Goal: Task Accomplishment & Management: Use online tool/utility

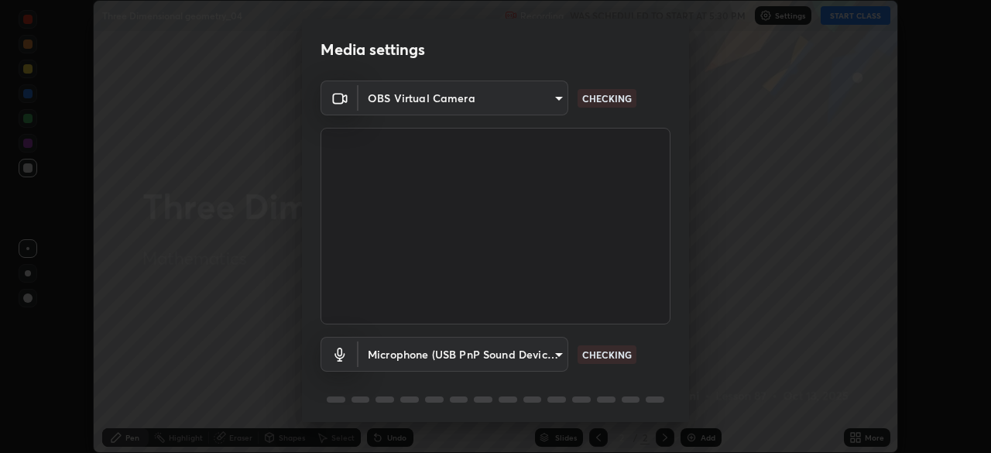
scroll to position [54, 0]
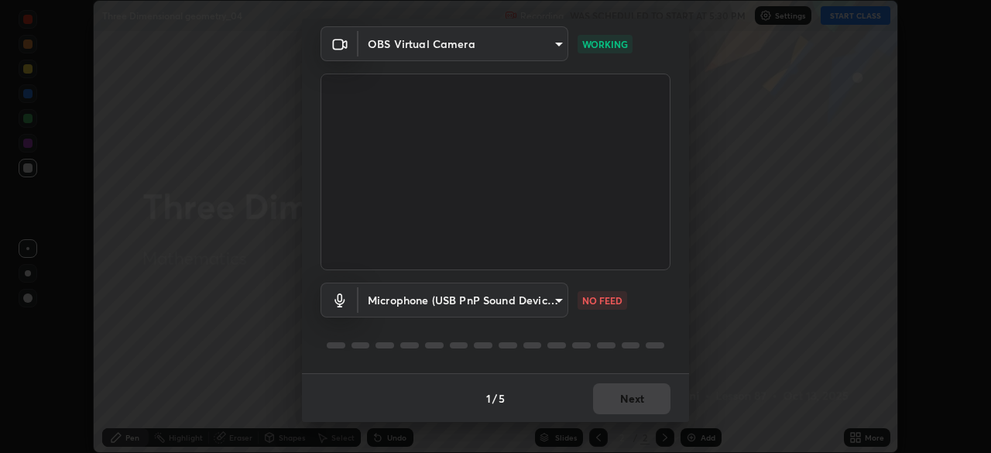
click at [557, 307] on body "Erase all Three Dimensional geometry_04 Recording WAS SCHEDULED TO START AT 5:3…" at bounding box center [495, 226] width 991 height 453
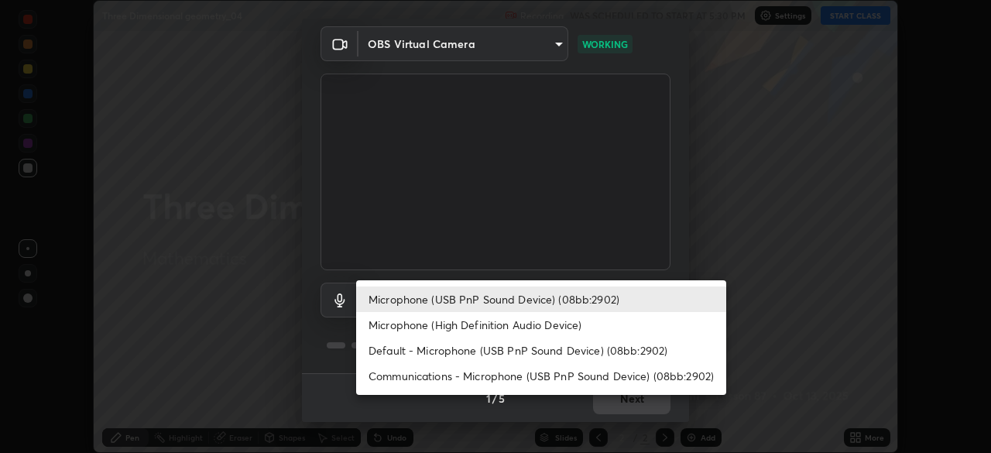
click at [540, 331] on li "Microphone (High Definition Audio Device)" at bounding box center [541, 325] width 370 height 26
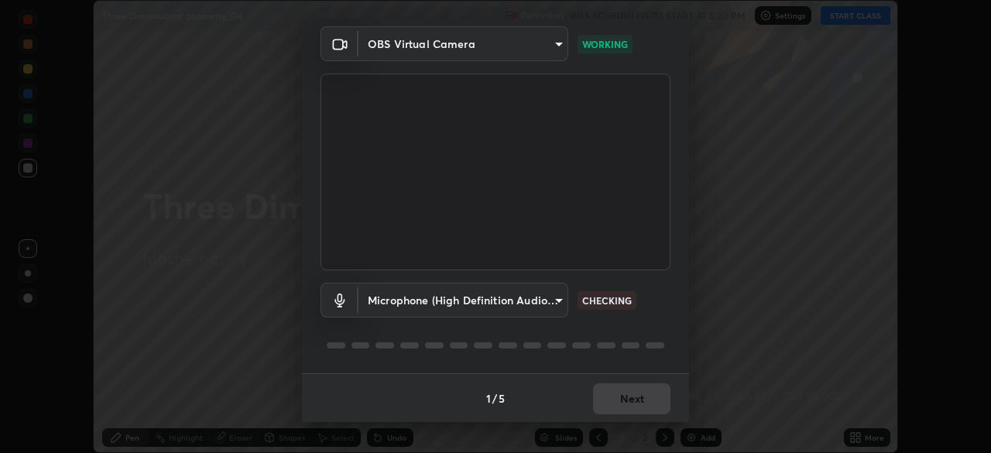
click at [560, 303] on body "Erase all Three Dimensional geometry_04 Recording WAS SCHEDULED TO START AT 5:3…" at bounding box center [495, 226] width 991 height 453
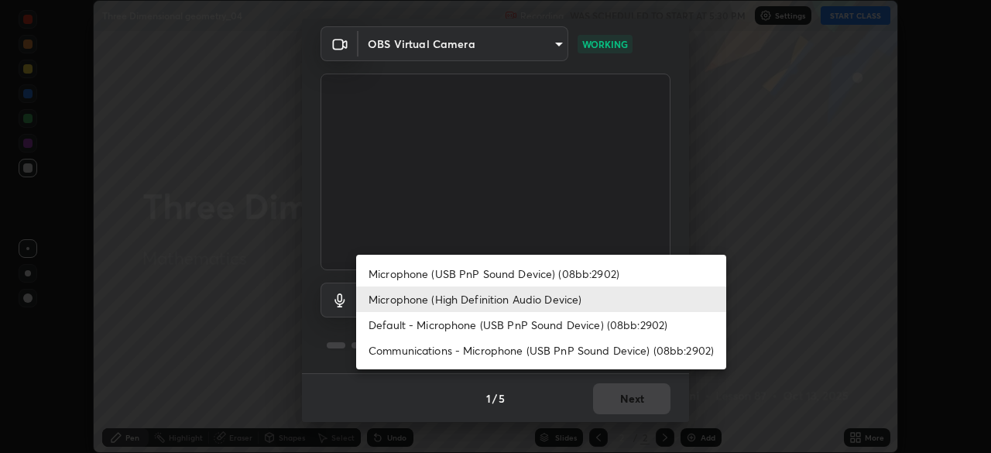
click at [557, 279] on li "Microphone (USB PnP Sound Device) (08bb:2902)" at bounding box center [541, 274] width 370 height 26
type input "677a7cc7387d7c241bb6392b12c407abdea768d10f06d07e3f4b9058bd8430a9"
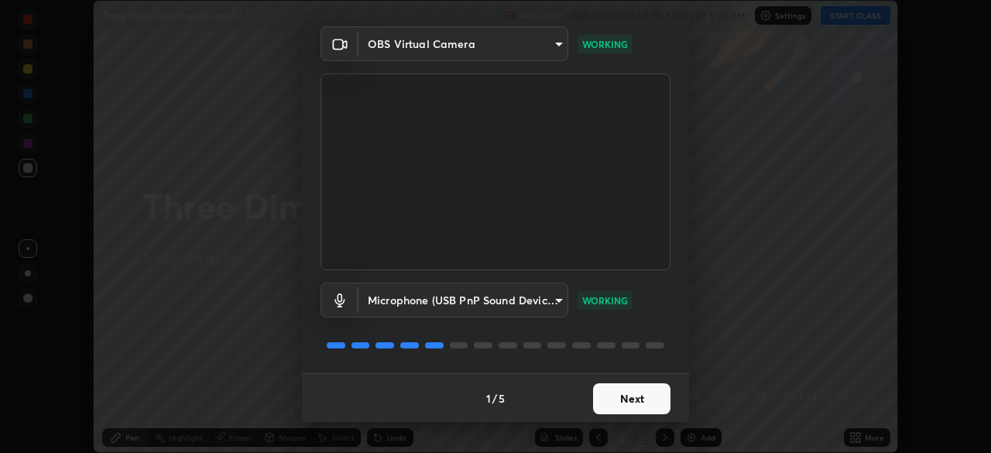
click at [625, 401] on button "Next" at bounding box center [631, 398] width 77 height 31
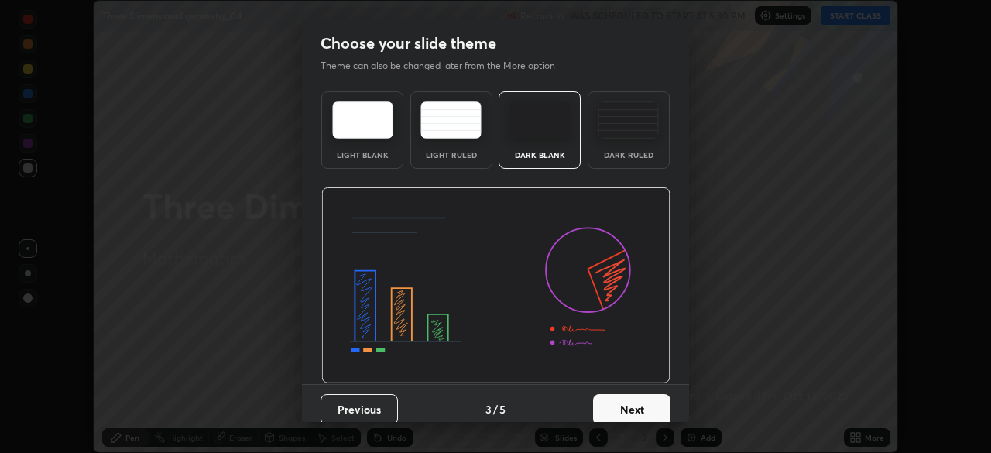
click at [628, 397] on button "Next" at bounding box center [631, 409] width 77 height 31
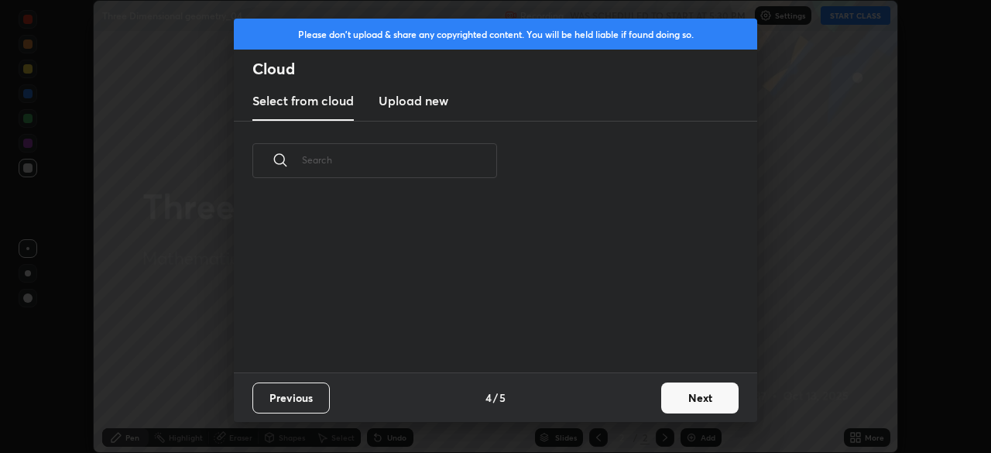
click at [636, 409] on div "Previous 4 / 5 Next" at bounding box center [495, 397] width 523 height 50
click at [678, 396] on button "Next" at bounding box center [699, 397] width 77 height 31
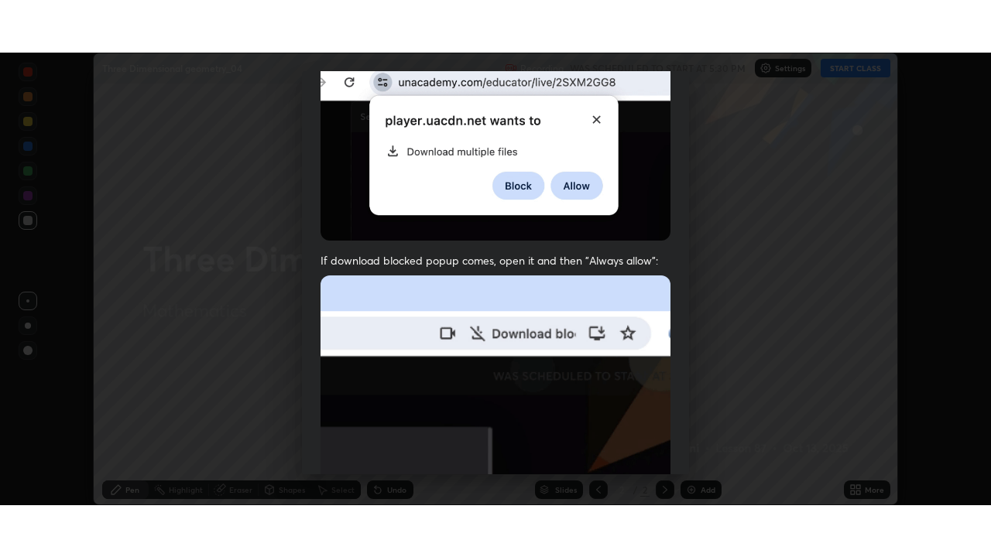
scroll to position [370, 0]
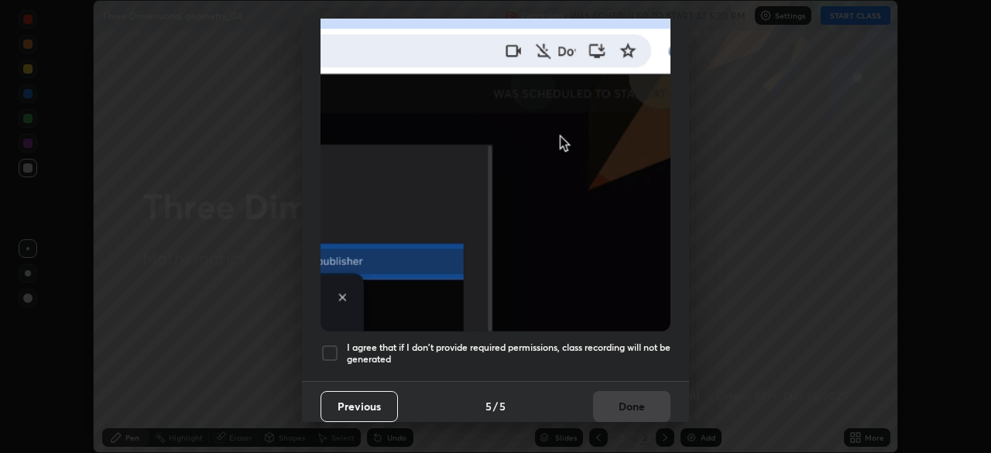
click at [332, 344] on div at bounding box center [329, 353] width 19 height 19
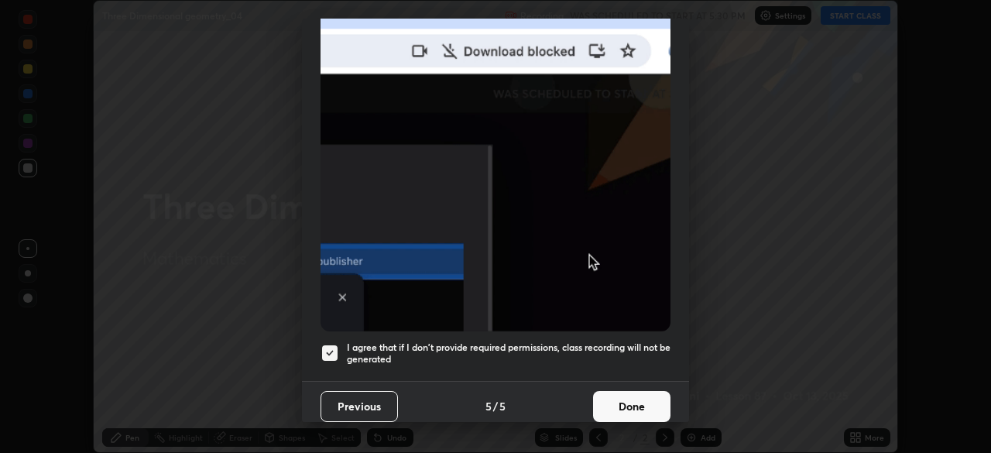
click at [639, 403] on button "Done" at bounding box center [631, 406] width 77 height 31
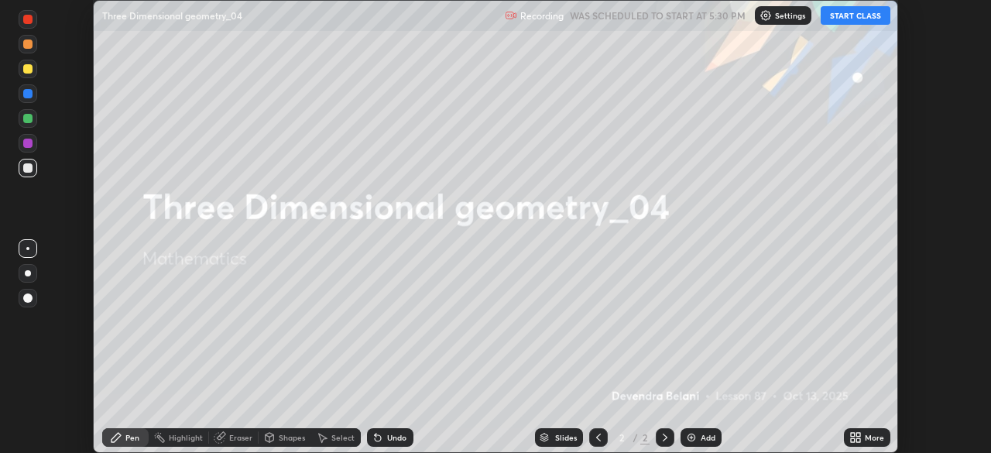
click at [860, 15] on button "START CLASS" at bounding box center [856, 15] width 70 height 19
click at [852, 434] on icon at bounding box center [853, 435] width 4 height 4
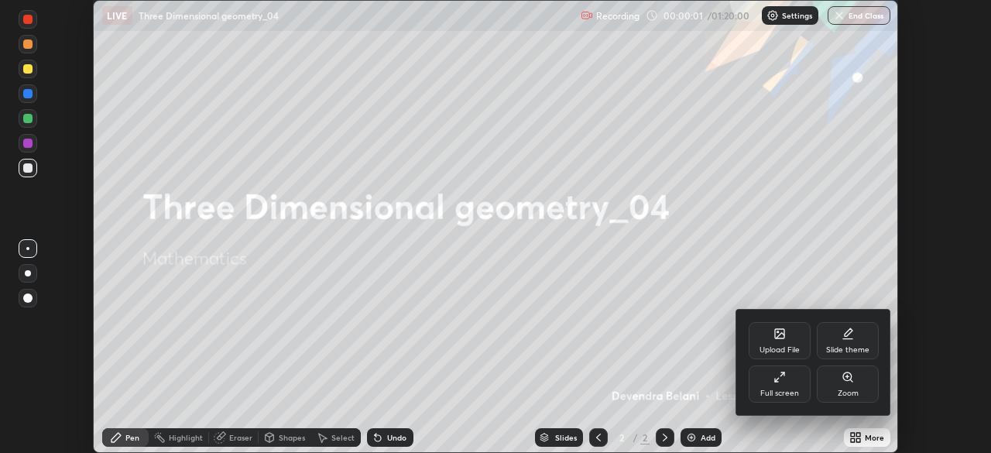
click at [796, 382] on div "Full screen" at bounding box center [780, 383] width 62 height 37
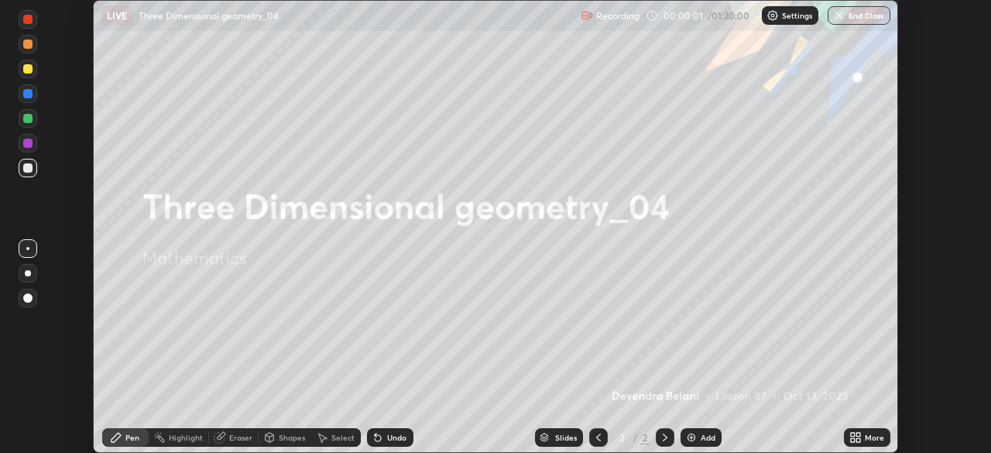
scroll to position [557, 991]
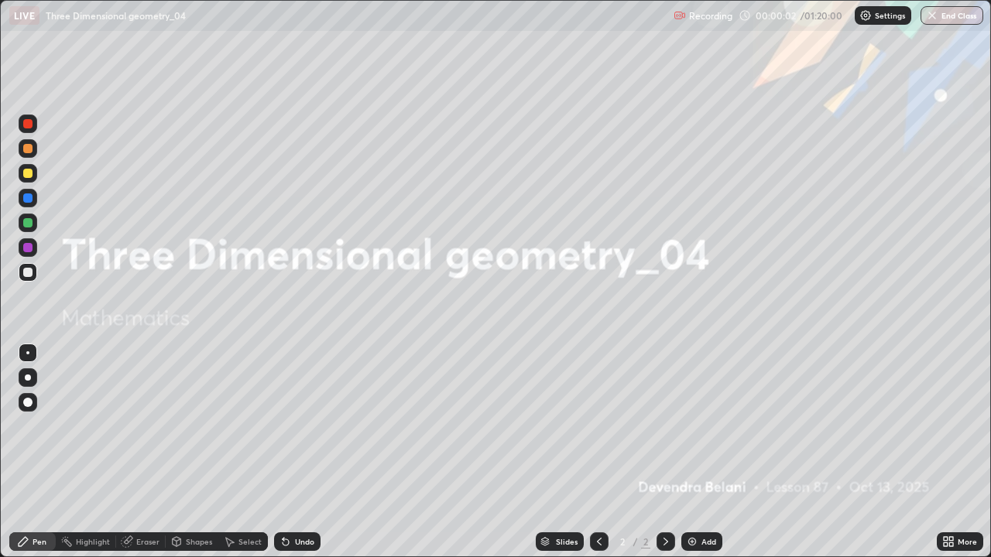
click at [707, 452] on div "Add" at bounding box center [701, 542] width 41 height 19
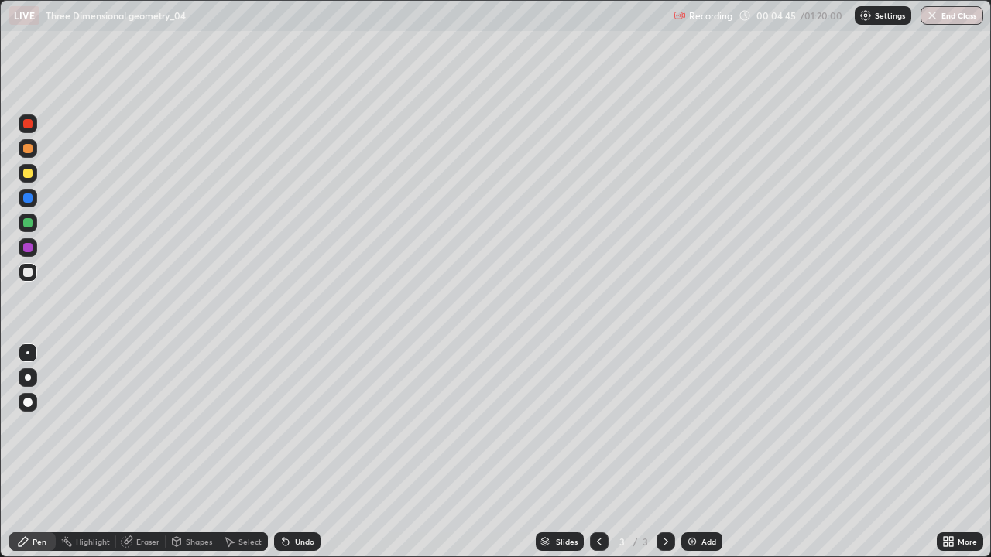
click at [28, 174] on div at bounding box center [27, 173] width 9 height 9
click at [308, 452] on div "Undo" at bounding box center [304, 542] width 19 height 8
click at [305, 452] on div "Undo" at bounding box center [297, 542] width 46 height 19
click at [309, 452] on div "Undo" at bounding box center [297, 542] width 46 height 19
click at [314, 452] on div "Undo" at bounding box center [297, 542] width 46 height 19
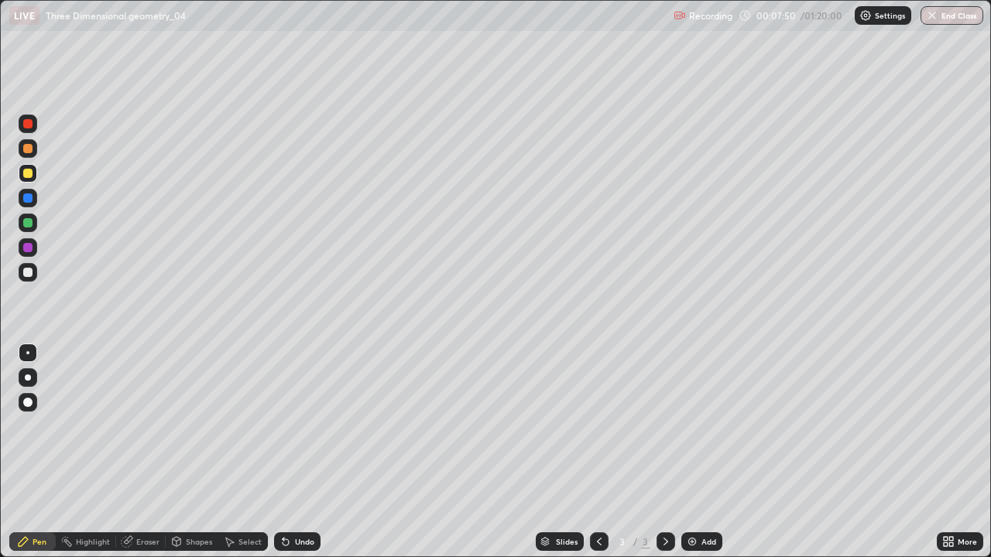
click at [139, 452] on div "Eraser" at bounding box center [147, 542] width 23 height 8
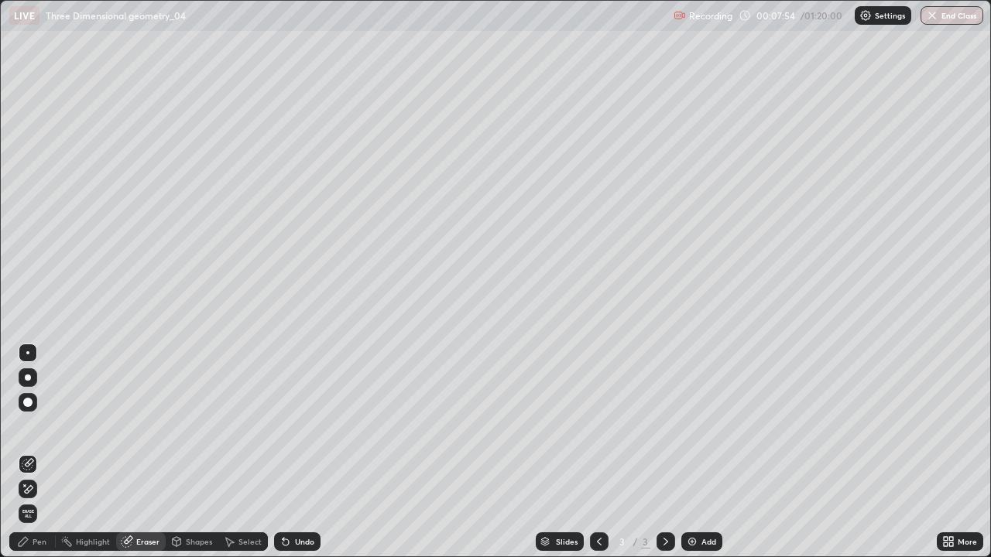
click at [49, 452] on div "Pen" at bounding box center [32, 542] width 46 height 19
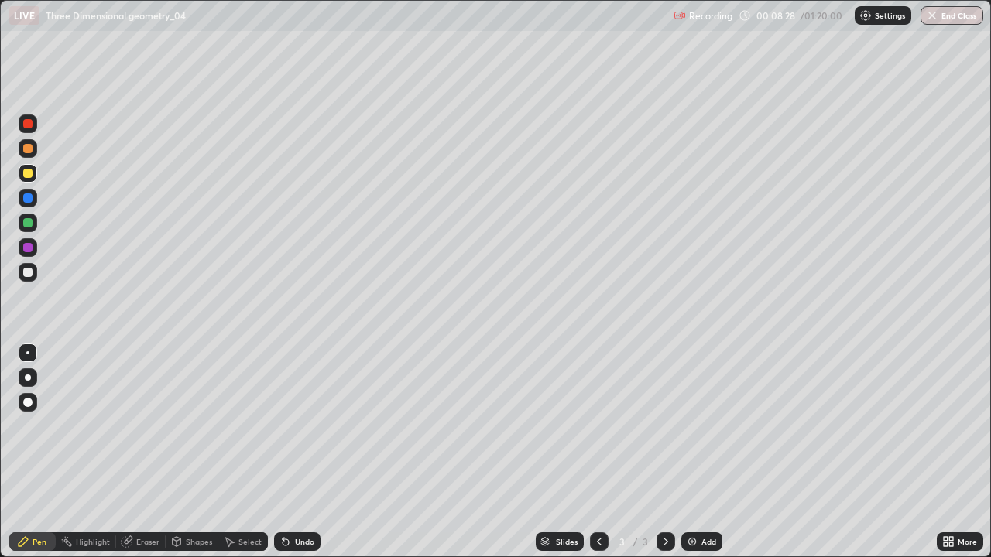
click at [297, 452] on div "Undo" at bounding box center [304, 542] width 19 height 8
click at [312, 452] on div "Undo" at bounding box center [297, 542] width 46 height 19
click at [309, 452] on div "Undo" at bounding box center [304, 542] width 19 height 8
click at [310, 452] on div "Undo" at bounding box center [297, 542] width 46 height 19
click at [310, 452] on div "Undo" at bounding box center [304, 542] width 19 height 8
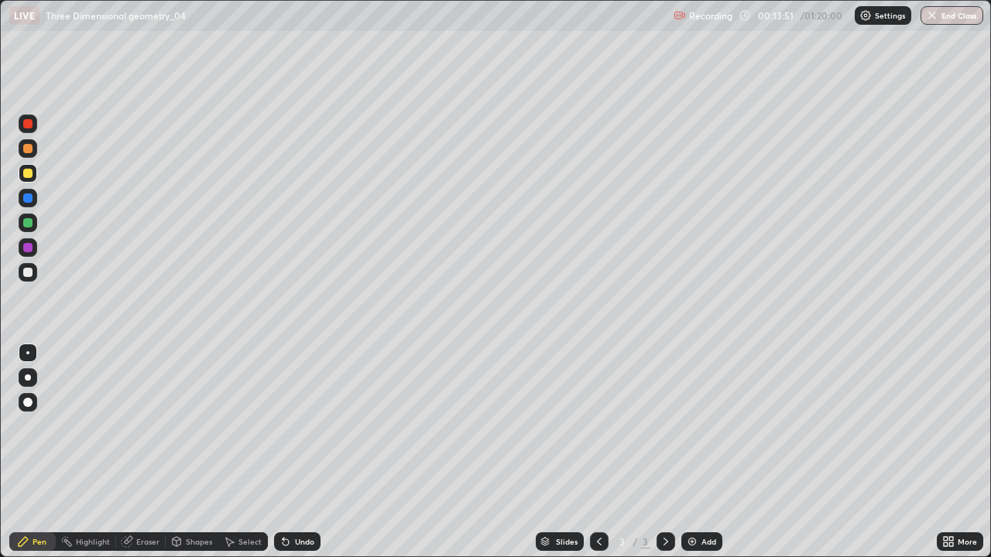
click at [311, 452] on div "Undo" at bounding box center [304, 542] width 19 height 8
click at [315, 452] on div "Undo" at bounding box center [297, 542] width 46 height 19
click at [314, 452] on div "Undo" at bounding box center [297, 542] width 46 height 19
click at [310, 452] on div "Undo" at bounding box center [304, 542] width 19 height 8
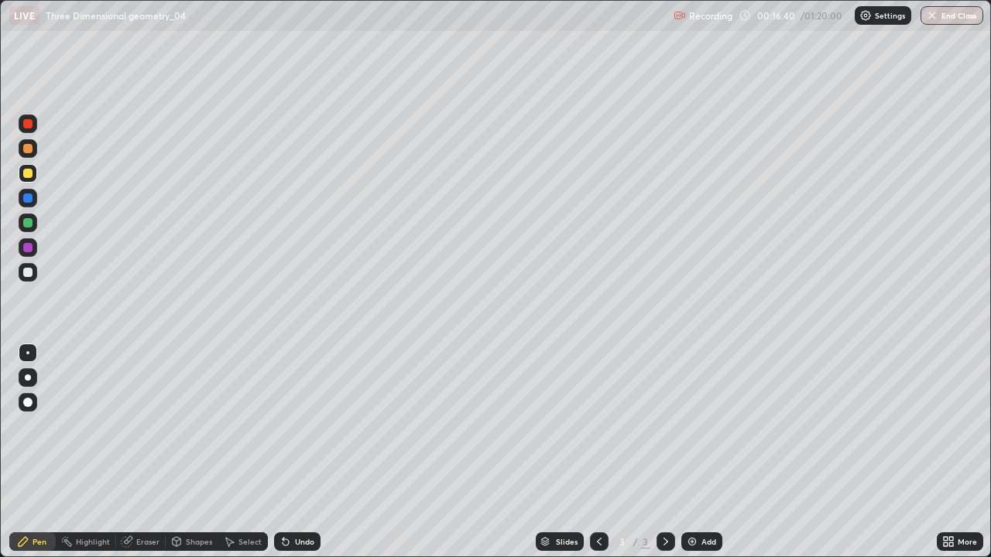
click at [258, 452] on div "Select" at bounding box center [249, 542] width 23 height 8
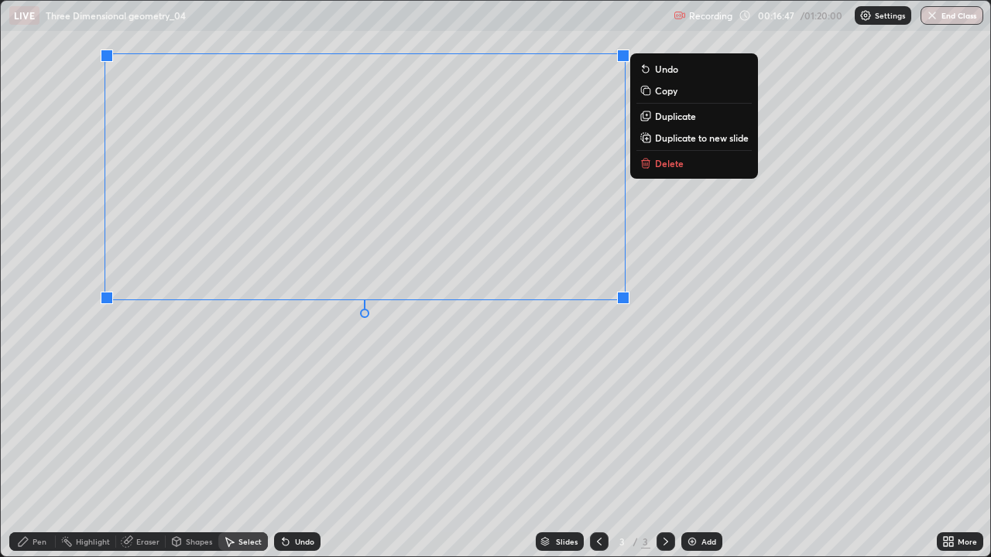
click at [693, 166] on button "Delete" at bounding box center [693, 163] width 115 height 19
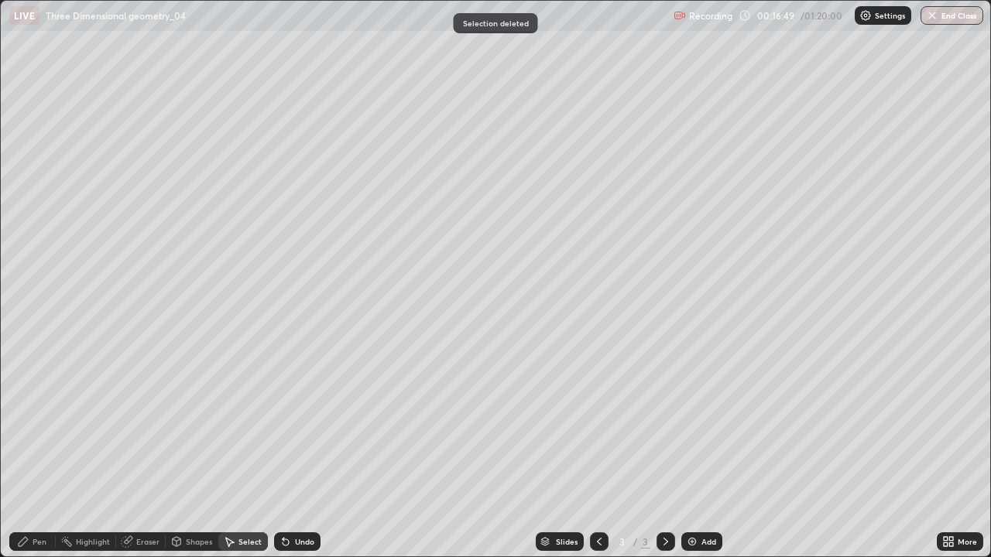
click at [45, 452] on div "Pen" at bounding box center [40, 542] width 14 height 8
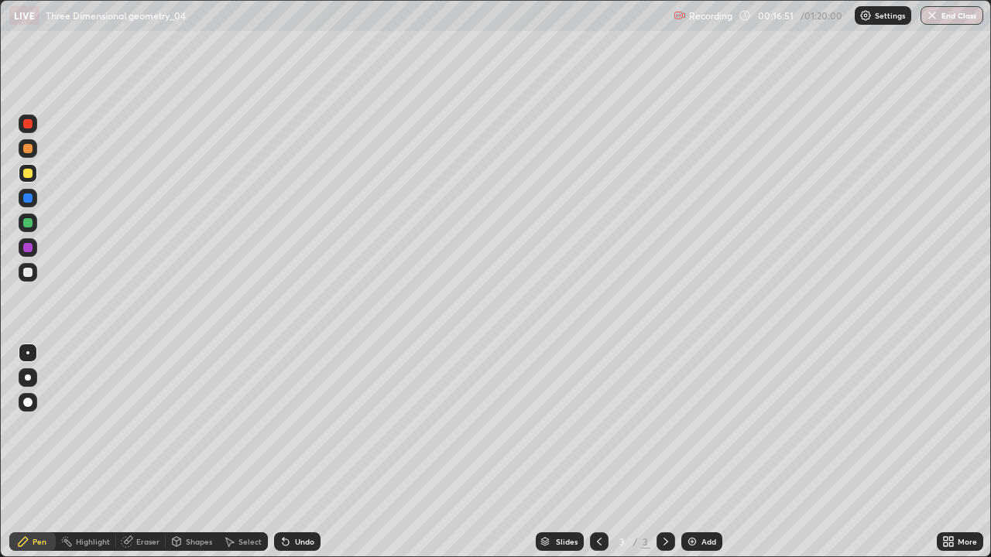
click at [245, 452] on div "Select" at bounding box center [249, 542] width 23 height 8
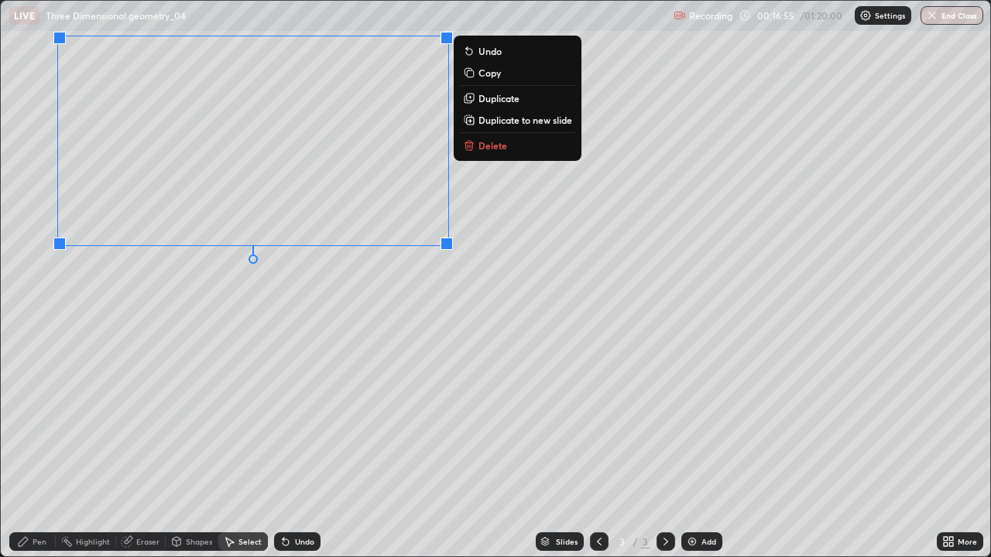
click at [40, 452] on div "Pen" at bounding box center [40, 542] width 14 height 8
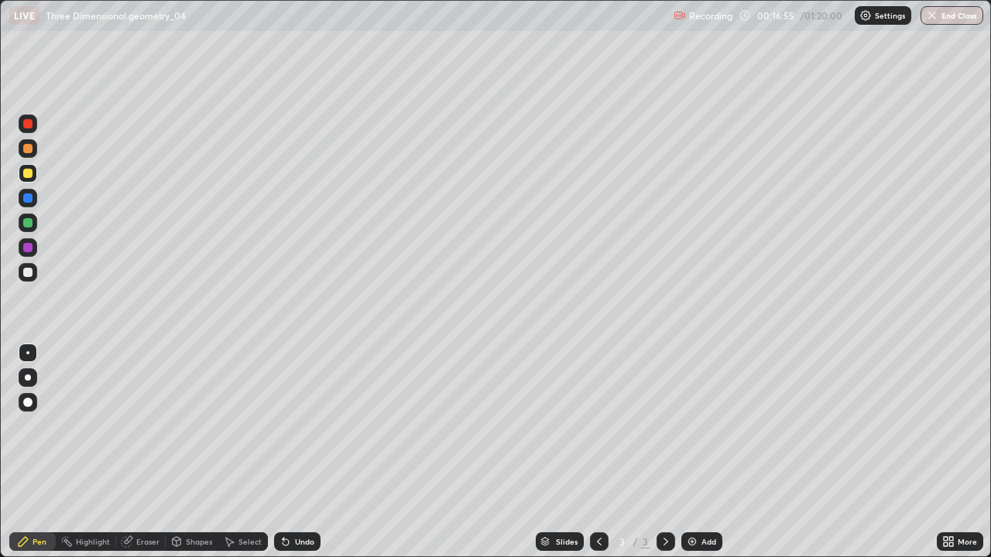
click at [29, 224] on div at bounding box center [27, 222] width 9 height 9
click at [310, 452] on div "Undo" at bounding box center [297, 542] width 46 height 19
click at [307, 452] on div "Undo" at bounding box center [297, 542] width 46 height 19
click at [308, 452] on div "Undo" at bounding box center [297, 542] width 46 height 19
click at [25, 274] on div at bounding box center [27, 272] width 9 height 9
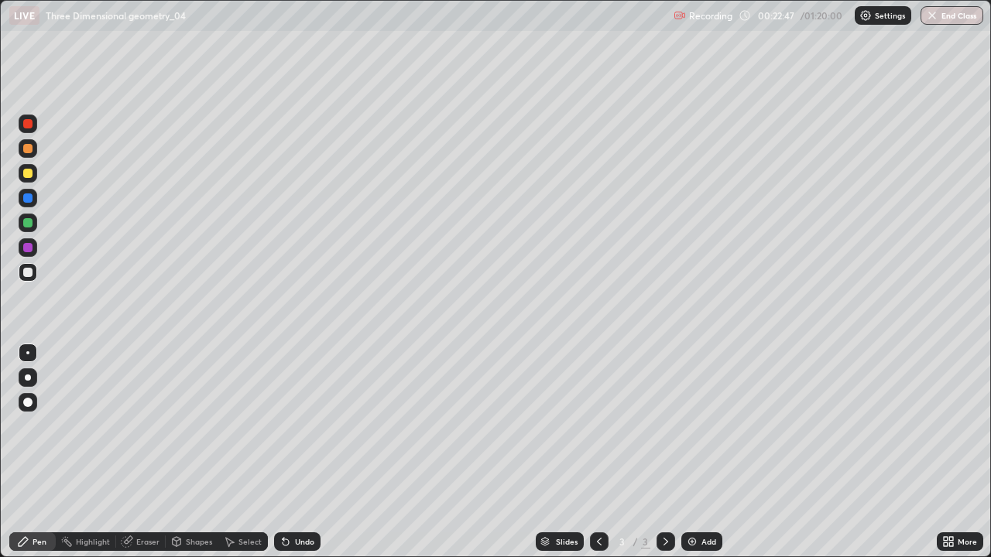
click at [257, 452] on div "Select" at bounding box center [243, 542] width 50 height 19
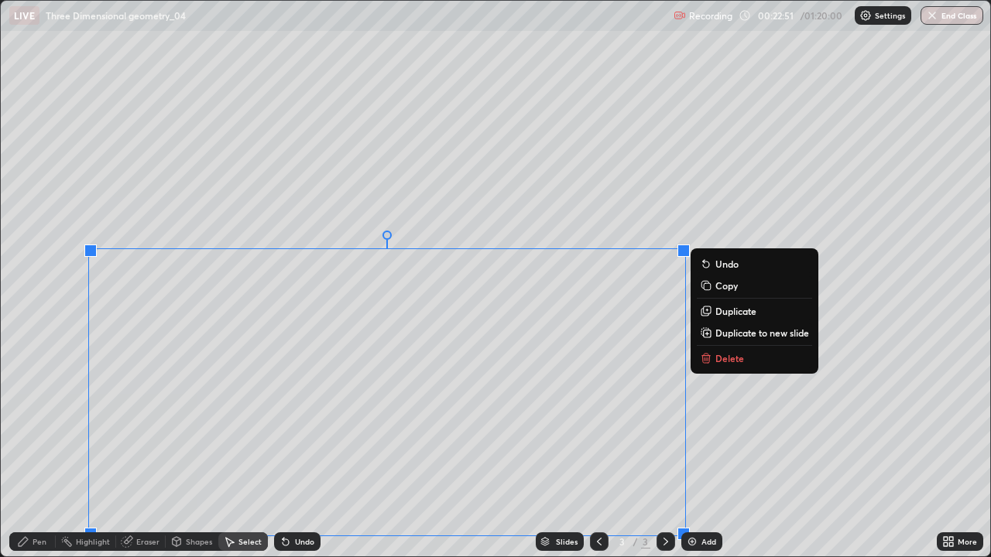
click at [728, 366] on button "Delete" at bounding box center [754, 358] width 115 height 19
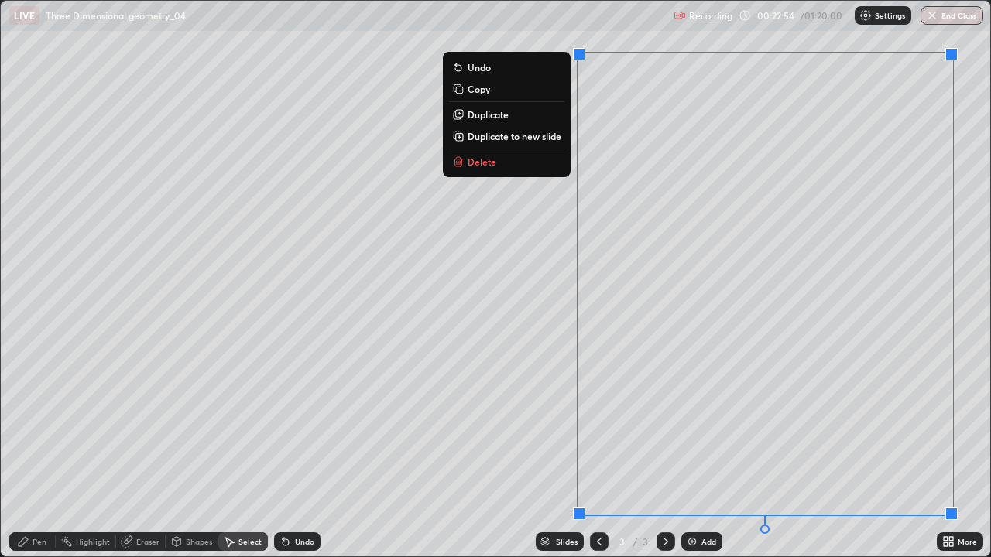
click at [542, 167] on button "Delete" at bounding box center [506, 161] width 115 height 19
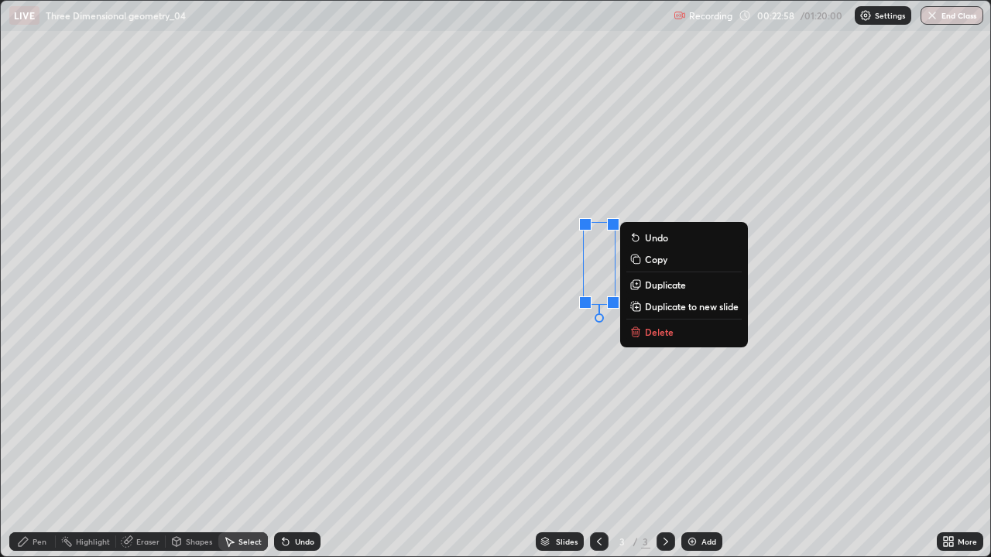
click at [673, 329] on button "Delete" at bounding box center [683, 332] width 115 height 19
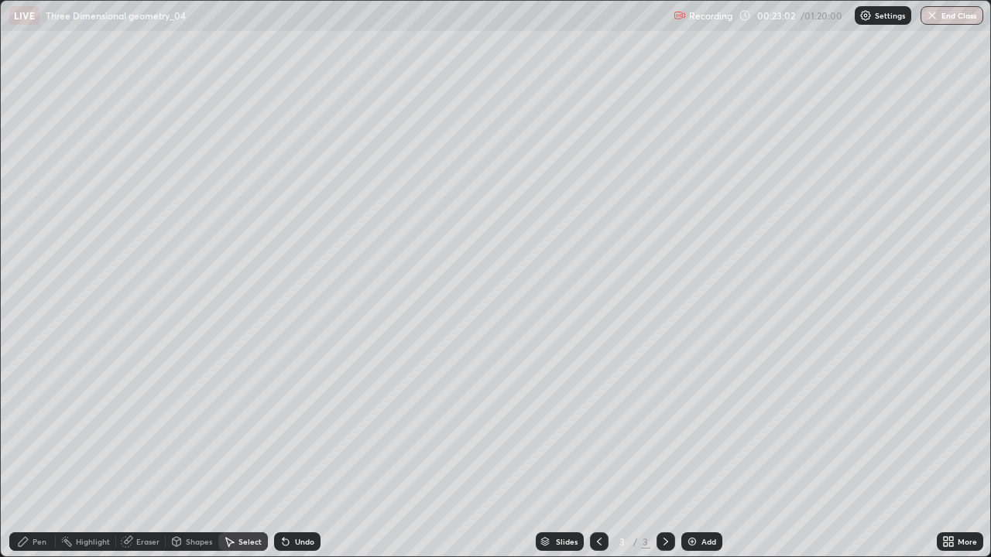
click at [52, 452] on div "Pen" at bounding box center [32, 542] width 46 height 19
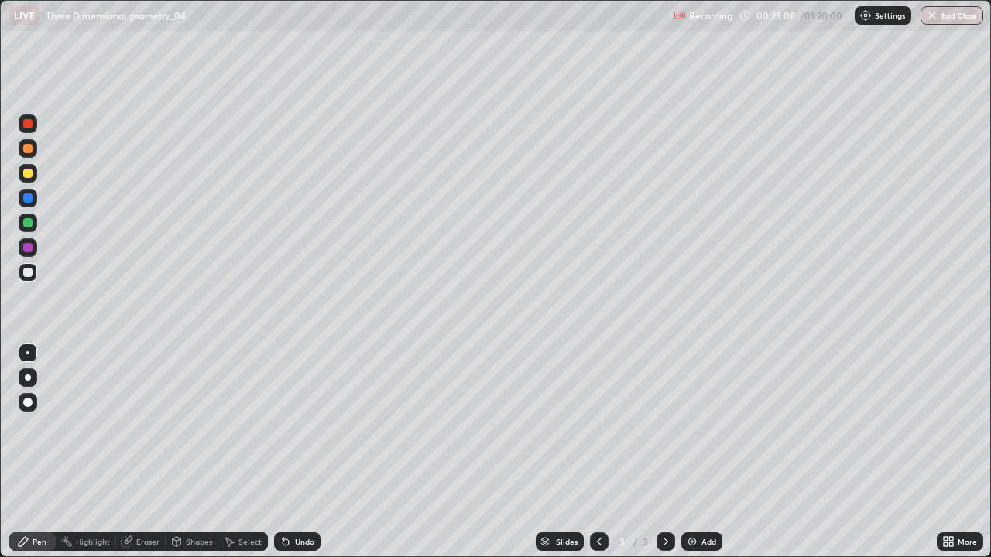
click at [252, 452] on div "Select" at bounding box center [249, 542] width 23 height 8
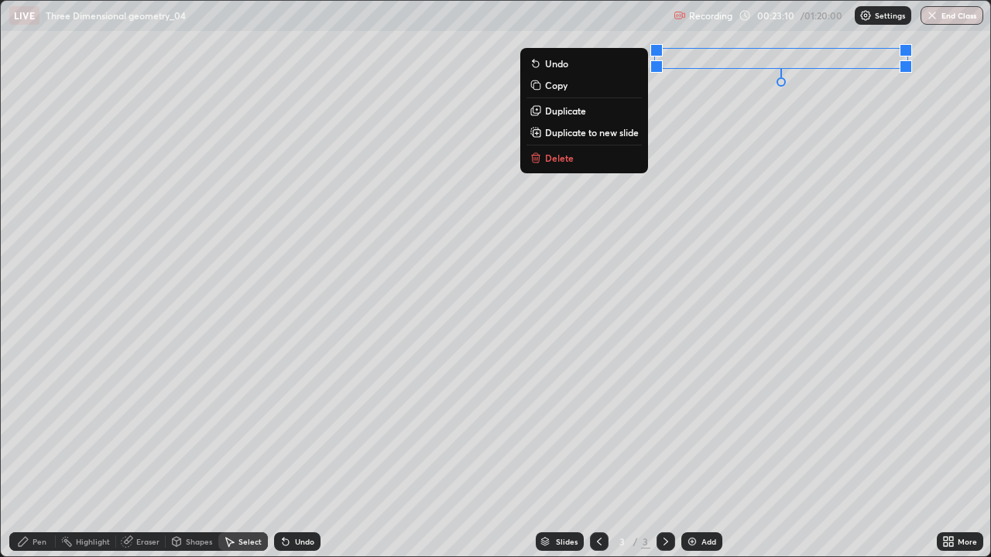
click at [623, 163] on button "Delete" at bounding box center [583, 158] width 115 height 19
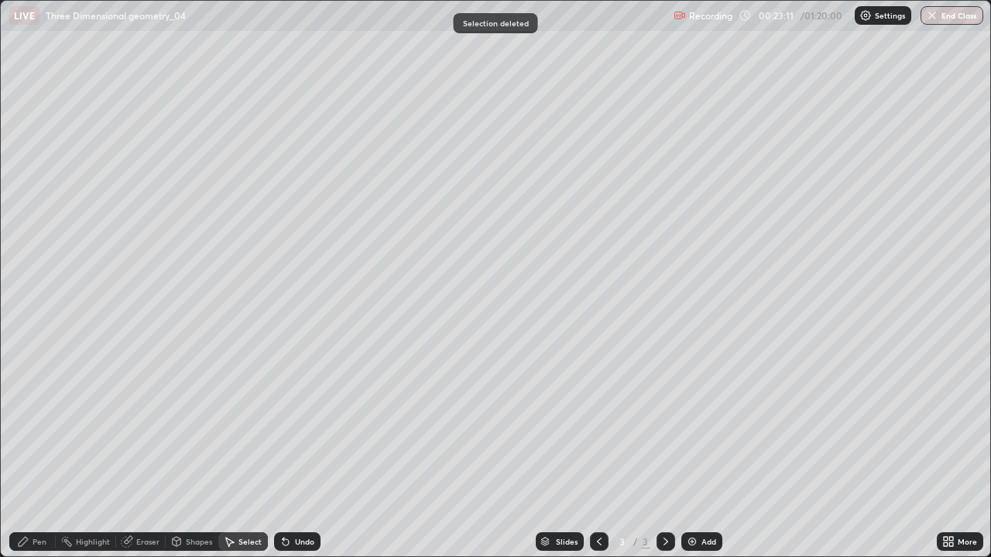
click at [42, 452] on div "Pen" at bounding box center [40, 542] width 14 height 8
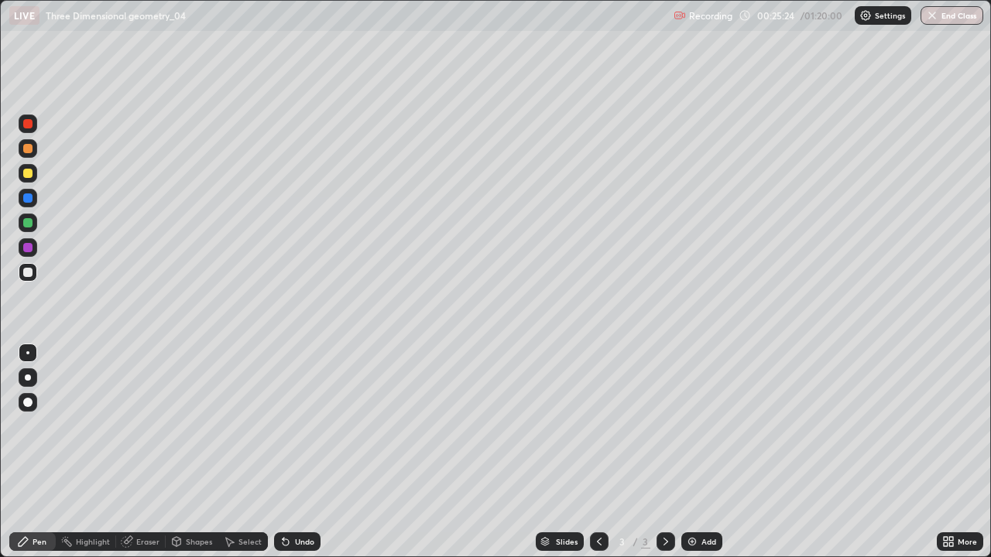
click at [25, 152] on div at bounding box center [27, 148] width 9 height 9
click at [308, 452] on div "Undo" at bounding box center [297, 542] width 46 height 19
click at [285, 452] on icon at bounding box center [286, 543] width 6 height 6
click at [283, 452] on icon at bounding box center [286, 543] width 6 height 6
click at [28, 224] on div at bounding box center [27, 222] width 9 height 9
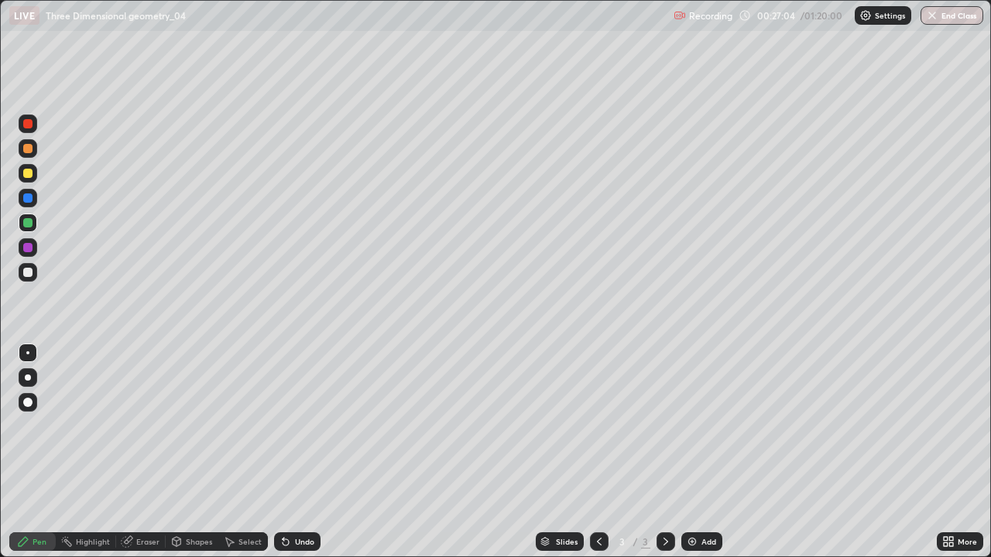
click at [700, 452] on div "Add" at bounding box center [701, 542] width 41 height 19
click at [36, 252] on div at bounding box center [28, 247] width 19 height 19
click at [29, 273] on div at bounding box center [27, 272] width 9 height 9
click at [297, 452] on div "Undo" at bounding box center [304, 542] width 19 height 8
click at [295, 452] on div "Undo" at bounding box center [304, 542] width 19 height 8
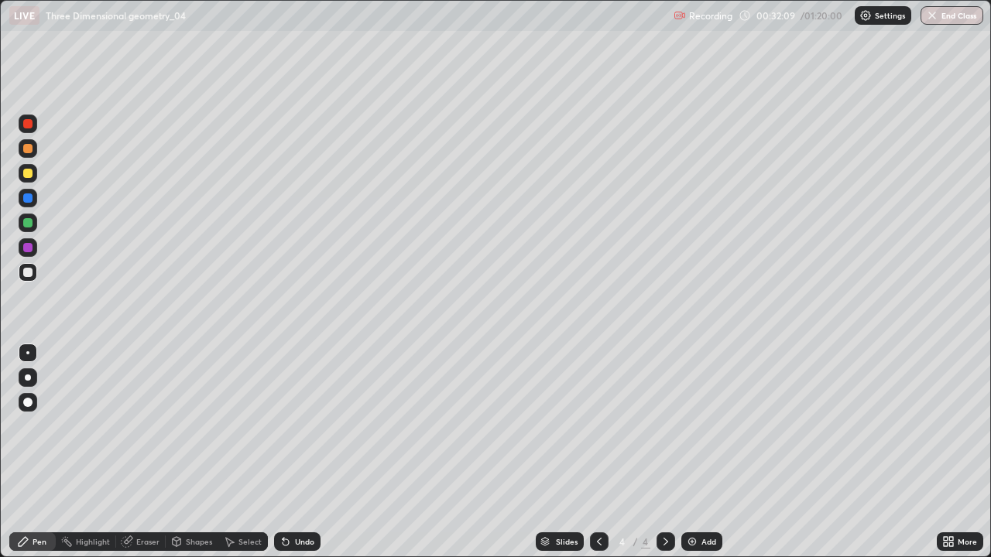
click at [289, 452] on icon at bounding box center [285, 542] width 12 height 12
click at [29, 247] on div at bounding box center [27, 247] width 9 height 9
click at [28, 224] on div at bounding box center [27, 222] width 9 height 9
click at [309, 452] on div "Undo" at bounding box center [304, 542] width 19 height 8
click at [304, 452] on div "Undo" at bounding box center [304, 542] width 19 height 8
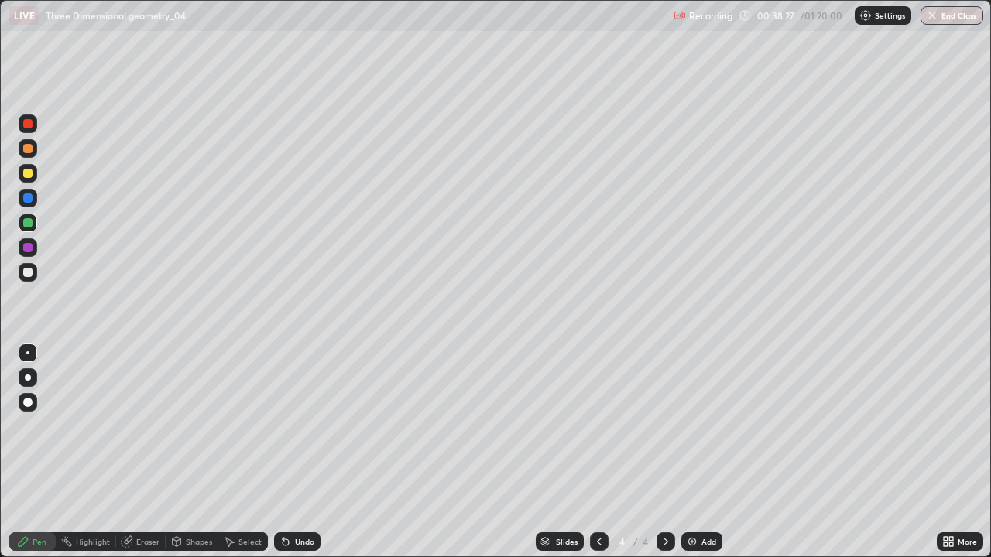
click at [687, 452] on img at bounding box center [692, 542] width 12 height 12
click at [29, 176] on div at bounding box center [27, 173] width 9 height 9
click at [303, 452] on div "Undo" at bounding box center [304, 542] width 19 height 8
click at [305, 452] on div "Undo" at bounding box center [297, 542] width 46 height 19
click at [310, 452] on div "Undo" at bounding box center [297, 542] width 46 height 19
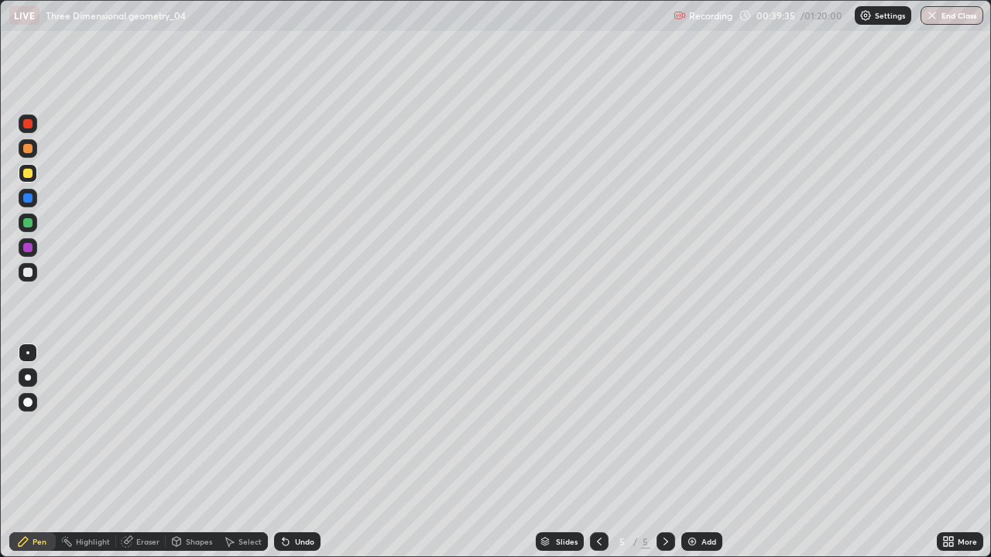
click at [25, 270] on div at bounding box center [27, 272] width 9 height 9
click at [31, 247] on div at bounding box center [27, 247] width 9 height 9
click at [19, 223] on div at bounding box center [28, 223] width 19 height 19
click at [663, 452] on icon at bounding box center [665, 542] width 5 height 8
click at [662, 452] on icon at bounding box center [666, 542] width 12 height 12
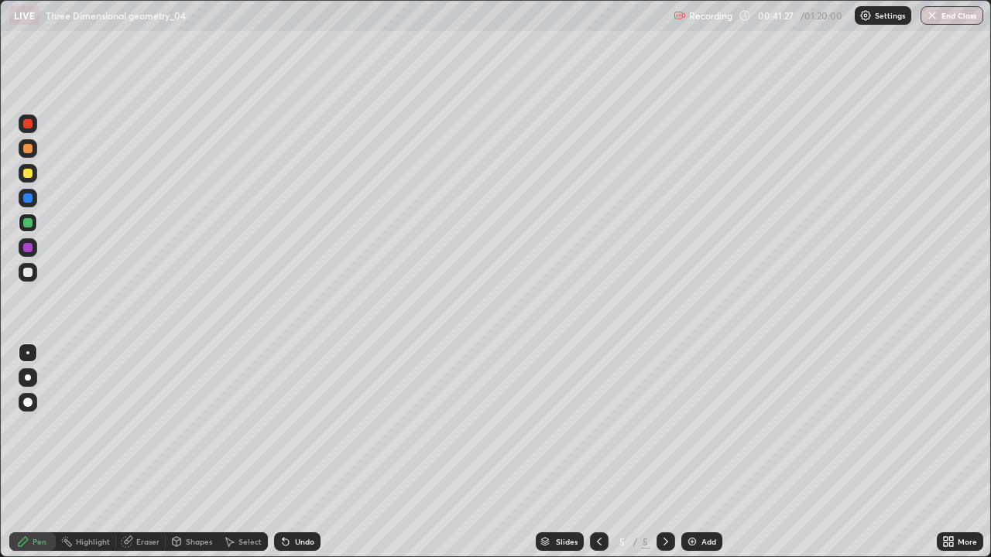
click at [690, 452] on img at bounding box center [692, 542] width 12 height 12
click at [293, 452] on div "Undo" at bounding box center [297, 542] width 46 height 19
click at [291, 452] on div "Undo" at bounding box center [297, 542] width 46 height 19
click at [28, 273] on div at bounding box center [27, 272] width 9 height 9
click at [296, 452] on div "Undo" at bounding box center [304, 542] width 19 height 8
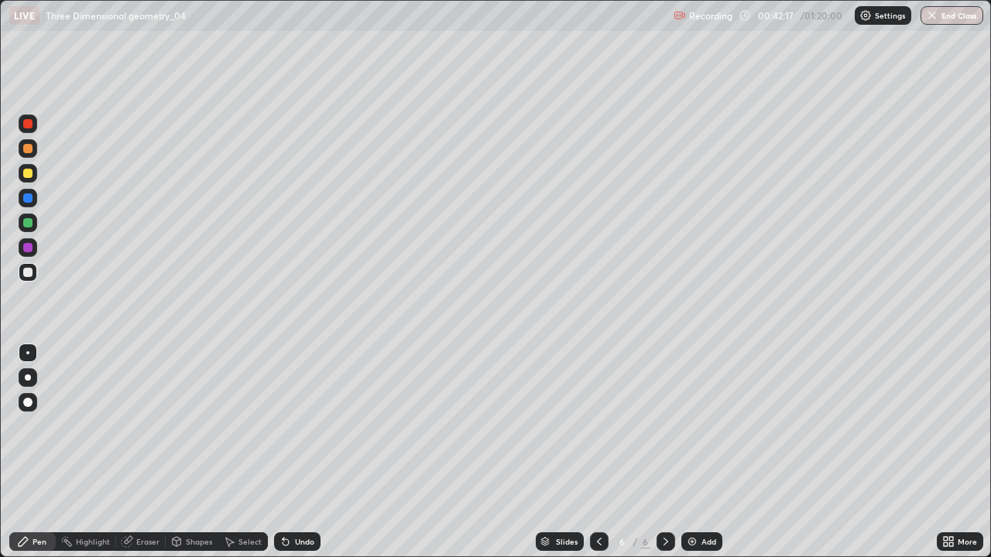
click at [291, 452] on div "Undo" at bounding box center [297, 542] width 46 height 19
click at [285, 452] on icon at bounding box center [286, 543] width 6 height 6
click at [296, 452] on div "Undo" at bounding box center [304, 542] width 19 height 8
click at [316, 452] on div "Undo" at bounding box center [297, 542] width 46 height 19
click at [315, 452] on div "Undo" at bounding box center [297, 542] width 46 height 19
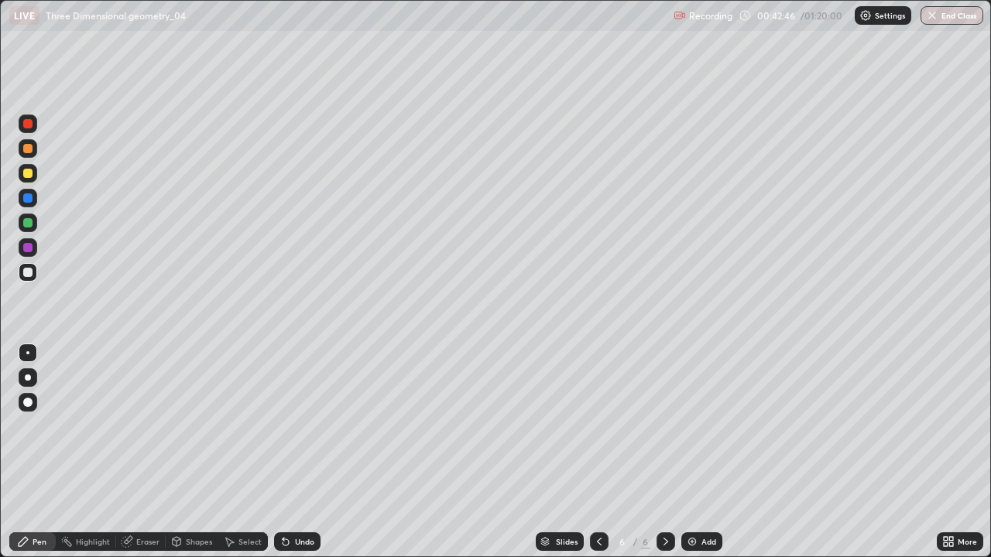
click at [303, 452] on div "Undo" at bounding box center [304, 542] width 19 height 8
click at [317, 452] on div "Undo" at bounding box center [297, 542] width 46 height 19
click at [311, 452] on div "Undo" at bounding box center [297, 542] width 46 height 19
click at [316, 452] on div "Undo" at bounding box center [297, 542] width 46 height 19
click at [317, 452] on div "Undo" at bounding box center [297, 542] width 46 height 19
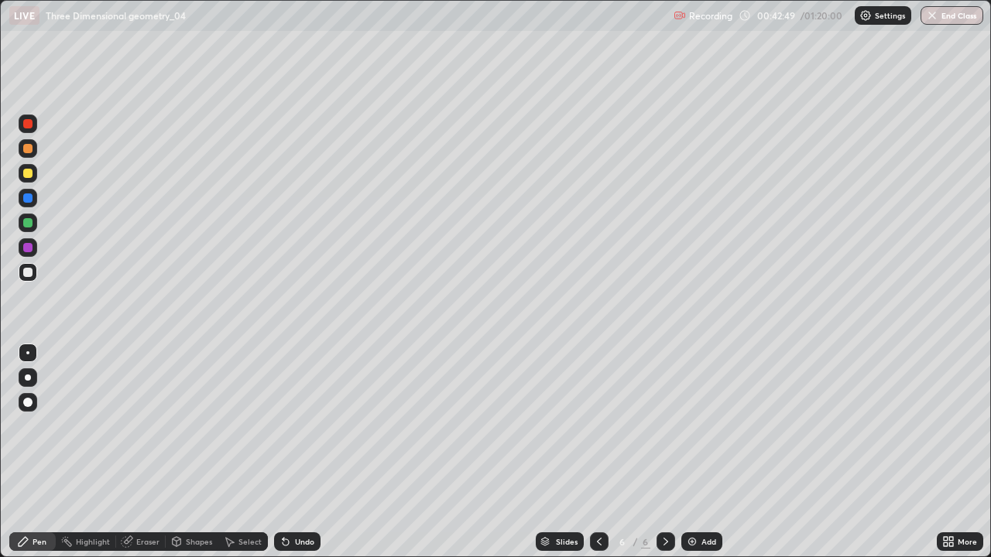
click at [317, 452] on div "Undo" at bounding box center [297, 542] width 46 height 19
click at [315, 452] on div "Undo" at bounding box center [297, 542] width 46 height 19
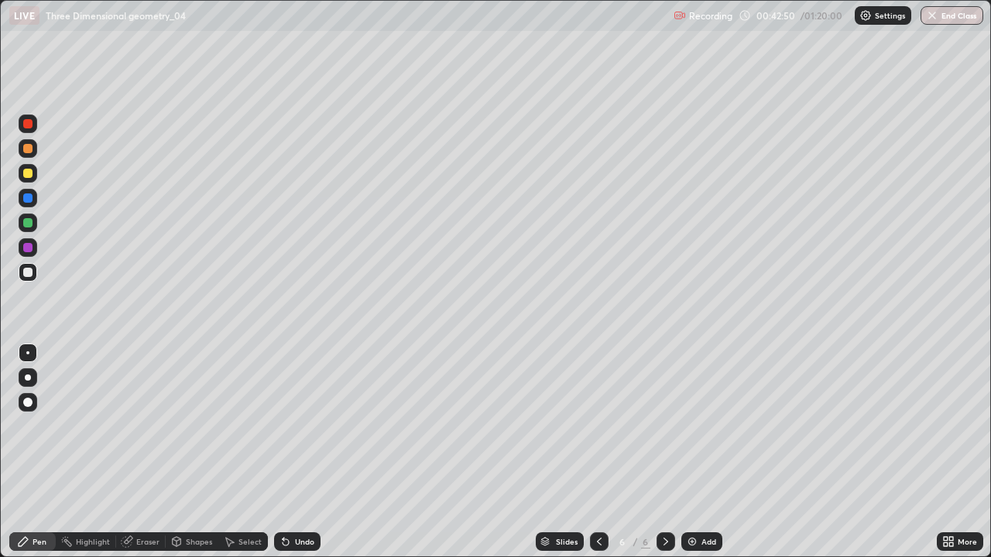
click at [315, 452] on div "Undo" at bounding box center [297, 542] width 46 height 19
click at [317, 452] on div "Undo" at bounding box center [297, 542] width 46 height 19
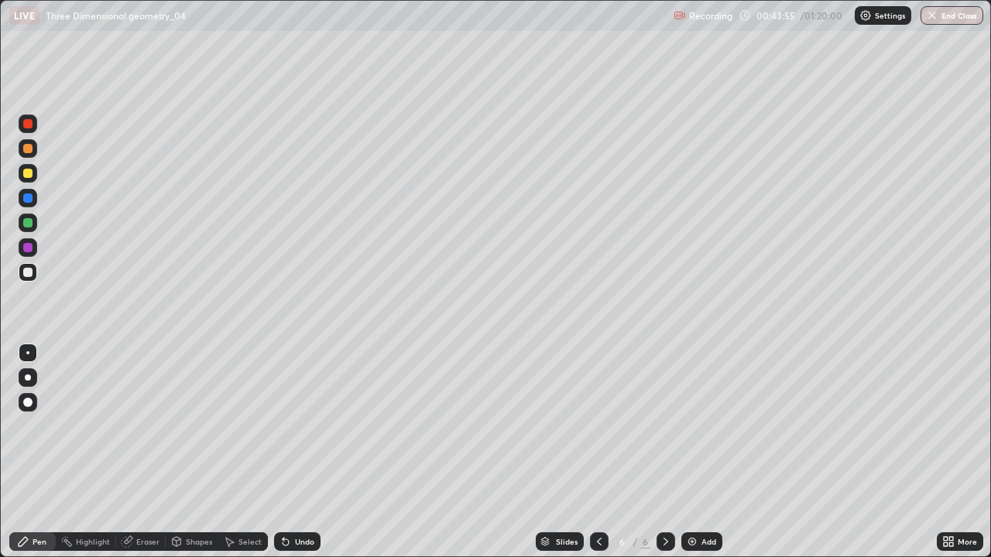
click at [299, 452] on div "Undo" at bounding box center [304, 542] width 19 height 8
click at [701, 452] on div "Add" at bounding box center [701, 542] width 41 height 19
click at [29, 174] on div at bounding box center [27, 173] width 9 height 9
click at [295, 452] on div "Undo" at bounding box center [304, 542] width 19 height 8
click at [313, 452] on div "Undo" at bounding box center [297, 542] width 46 height 19
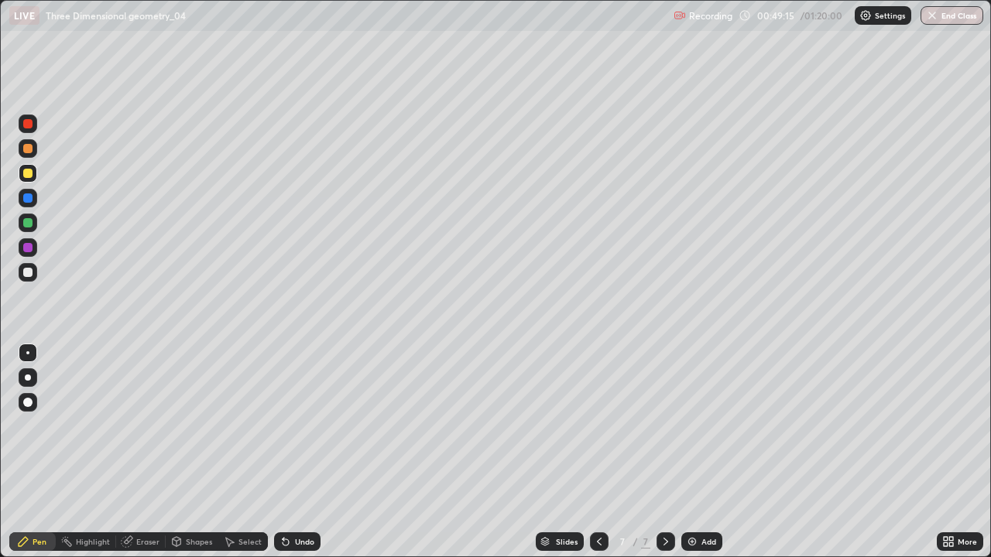
click at [310, 452] on div "Undo" at bounding box center [297, 542] width 46 height 19
click at [312, 452] on div "Undo" at bounding box center [304, 542] width 19 height 8
click at [315, 452] on div "Undo" at bounding box center [297, 542] width 46 height 19
click at [316, 452] on div "Undo" at bounding box center [297, 542] width 46 height 19
click at [317, 452] on div "Undo" at bounding box center [297, 542] width 46 height 19
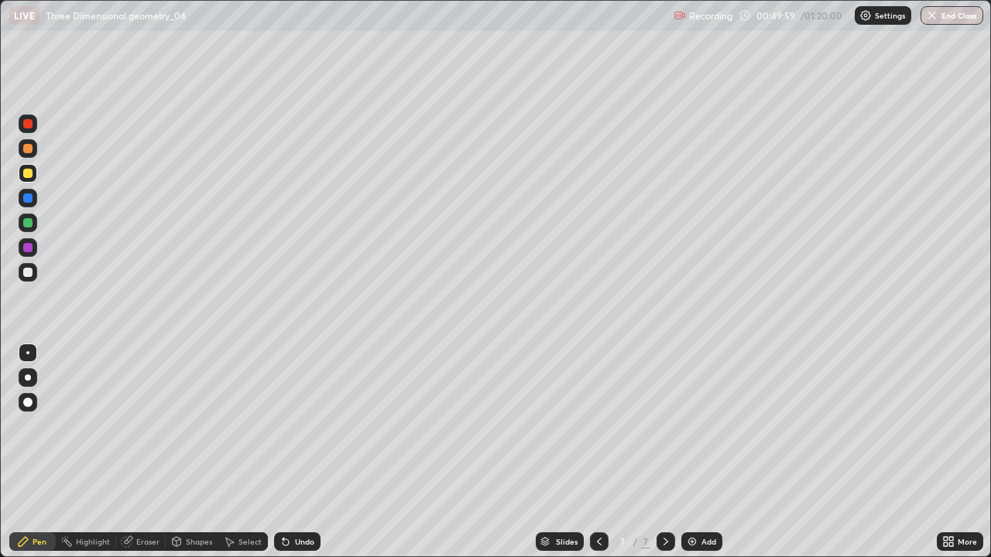
click at [315, 452] on div "Undo" at bounding box center [297, 542] width 46 height 19
click at [311, 452] on div "Undo" at bounding box center [297, 542] width 46 height 19
click at [312, 452] on div "Undo" at bounding box center [297, 542] width 46 height 19
click at [313, 452] on div "Undo" at bounding box center [297, 542] width 46 height 19
click at [314, 452] on div "Undo" at bounding box center [297, 542] width 46 height 19
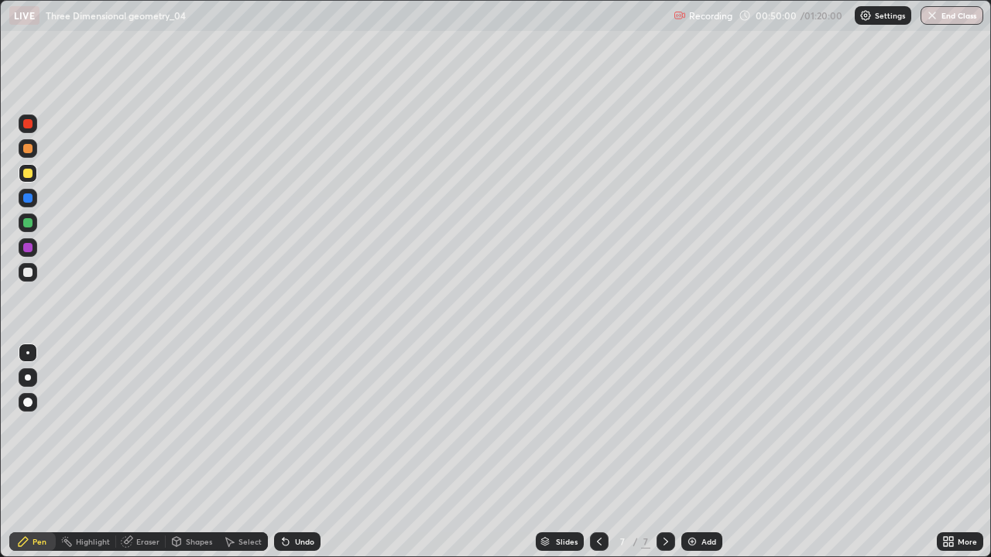
click at [314, 452] on div "Undo" at bounding box center [297, 542] width 46 height 19
click at [316, 452] on div "Undo" at bounding box center [297, 542] width 46 height 19
click at [317, 452] on div "Undo" at bounding box center [294, 541] width 53 height 31
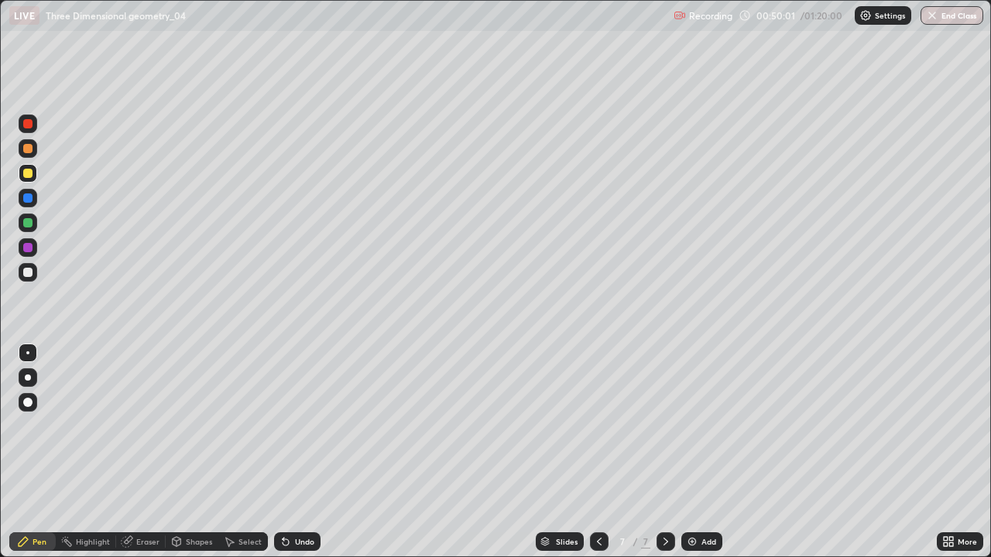
click at [317, 452] on div "Undo" at bounding box center [294, 541] width 53 height 31
click at [318, 452] on div "Undo" at bounding box center [294, 541] width 53 height 31
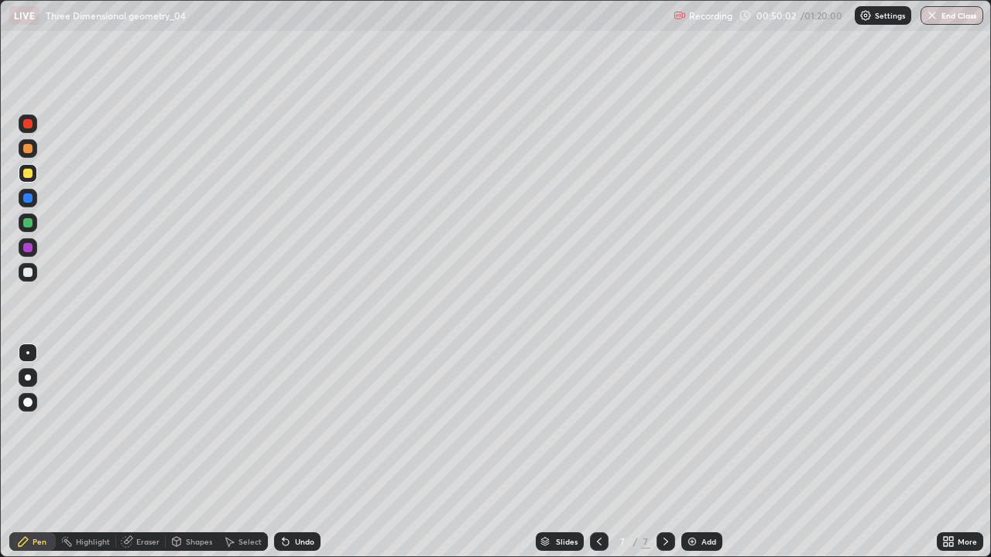
click at [318, 452] on div "Undo" at bounding box center [294, 541] width 53 height 31
click at [308, 452] on div "Undo" at bounding box center [304, 542] width 19 height 8
click at [302, 452] on div "Undo" at bounding box center [304, 542] width 19 height 8
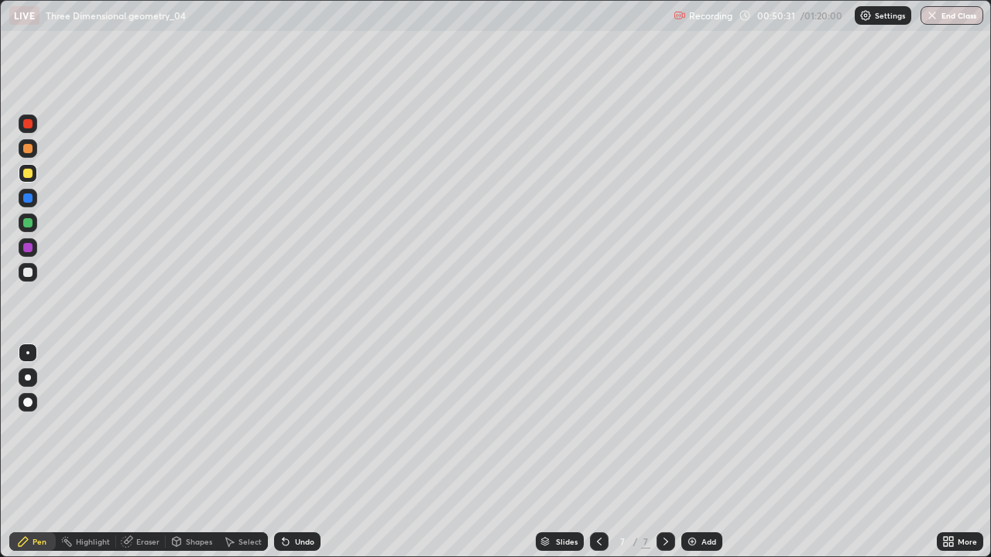
click at [302, 452] on div "Undo" at bounding box center [304, 542] width 19 height 8
click at [304, 452] on div "Undo" at bounding box center [297, 542] width 46 height 19
click at [307, 452] on div "Undo" at bounding box center [297, 542] width 46 height 19
click at [308, 452] on div "Undo" at bounding box center [297, 542] width 46 height 19
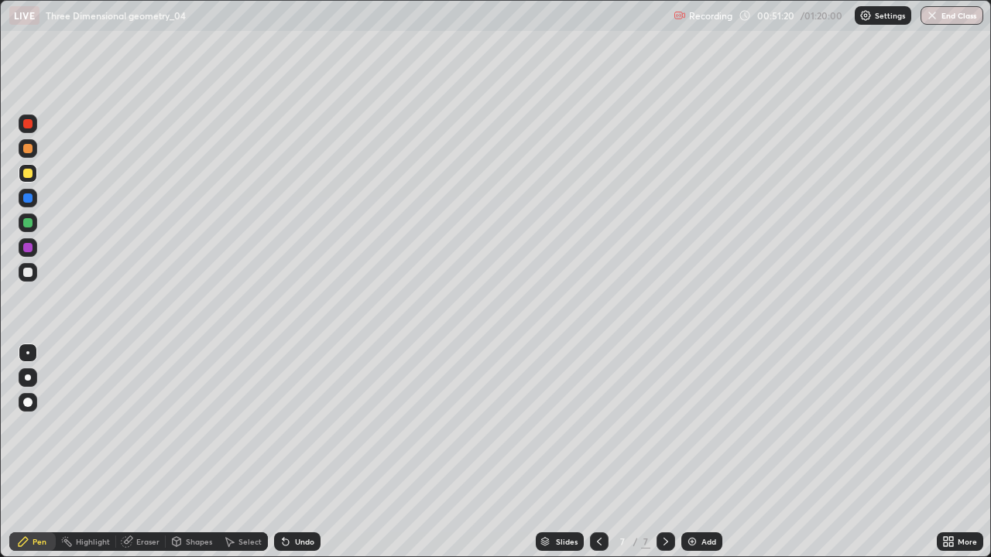
click at [283, 452] on icon at bounding box center [284, 539] width 2 height 2
click at [252, 452] on div "Select" at bounding box center [249, 542] width 23 height 8
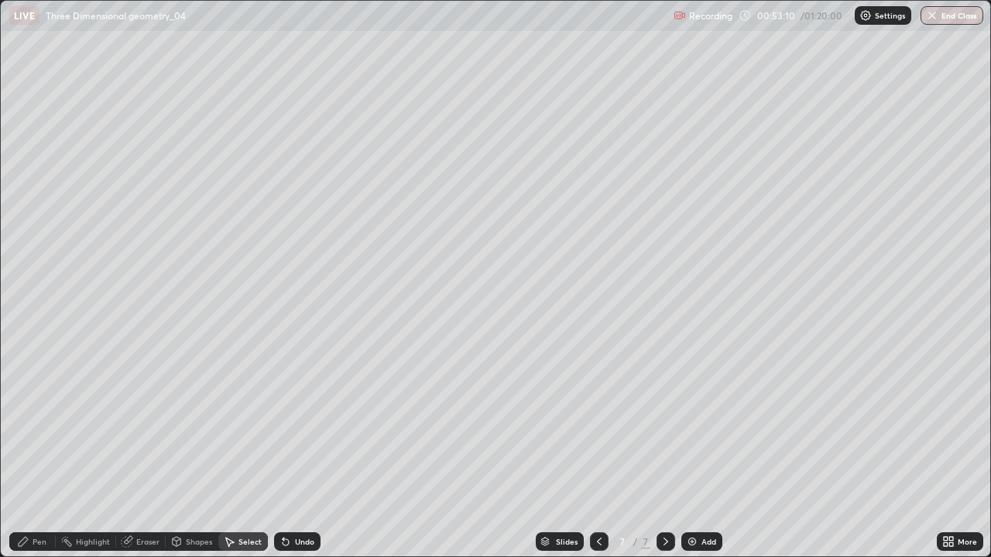
click at [313, 452] on div "Undo" at bounding box center [297, 542] width 46 height 19
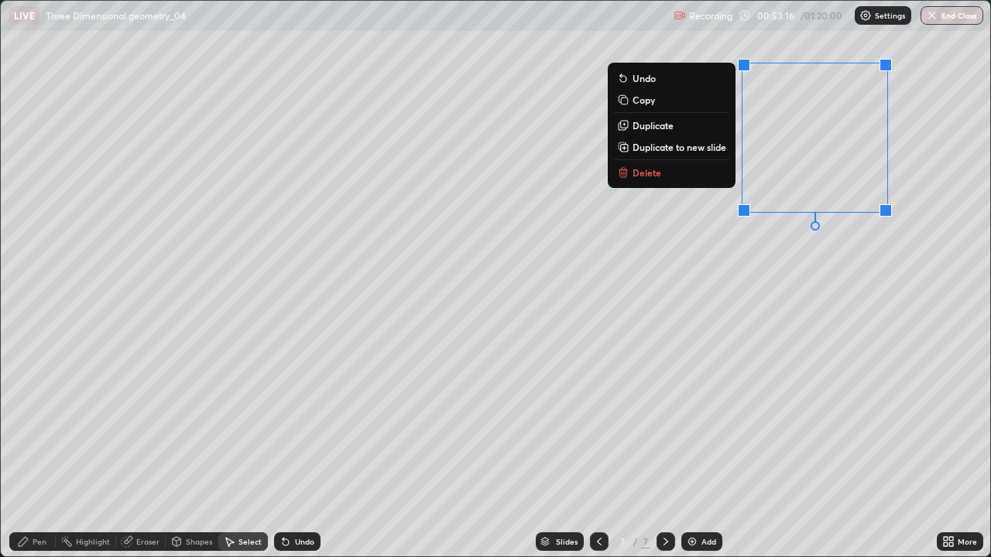
click at [695, 180] on button "Delete" at bounding box center [671, 172] width 115 height 19
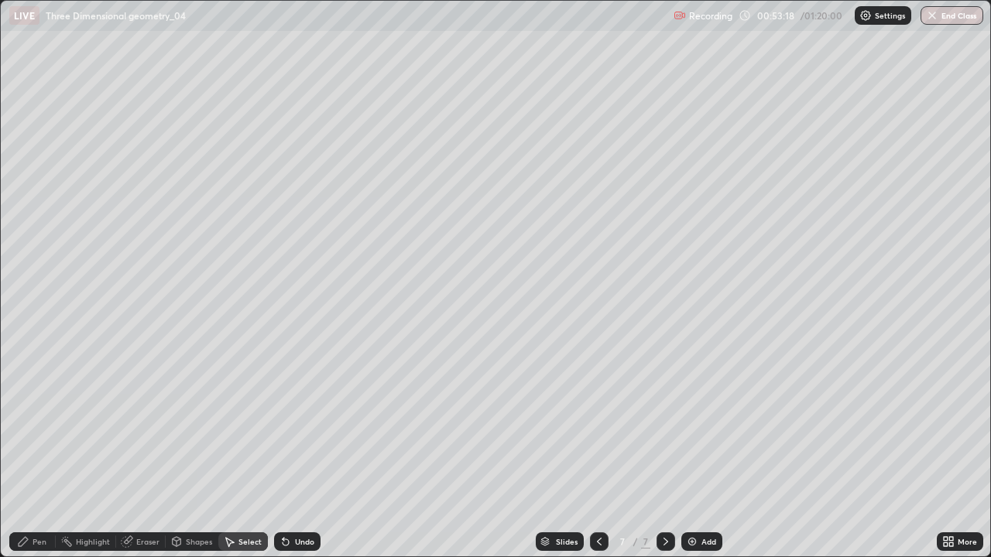
click at [39, 452] on div "Pen" at bounding box center [40, 542] width 14 height 8
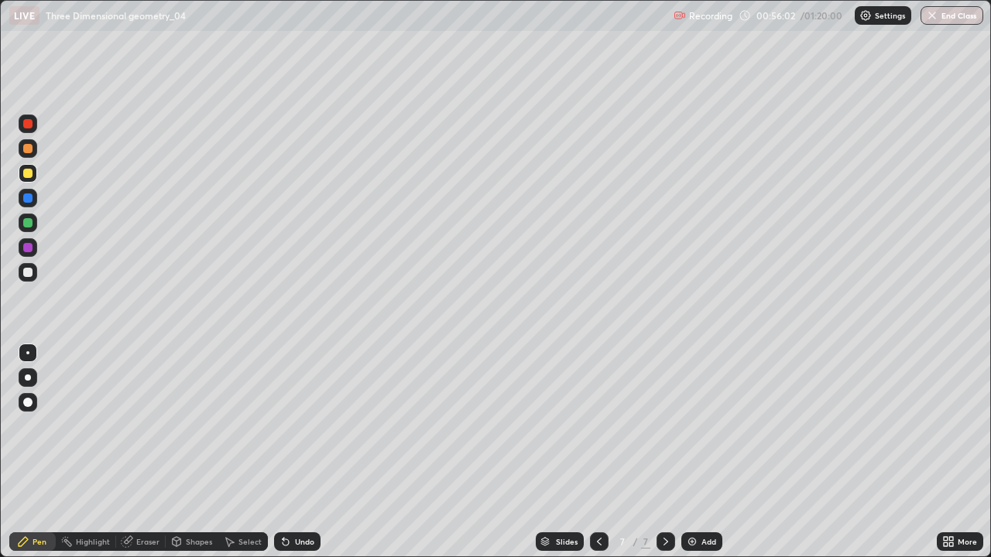
click at [683, 452] on div "Add" at bounding box center [701, 542] width 41 height 19
click at [310, 452] on div "Undo" at bounding box center [304, 542] width 19 height 8
click at [307, 452] on div "Undo" at bounding box center [304, 542] width 19 height 8
click at [304, 452] on div "Undo" at bounding box center [297, 542] width 46 height 19
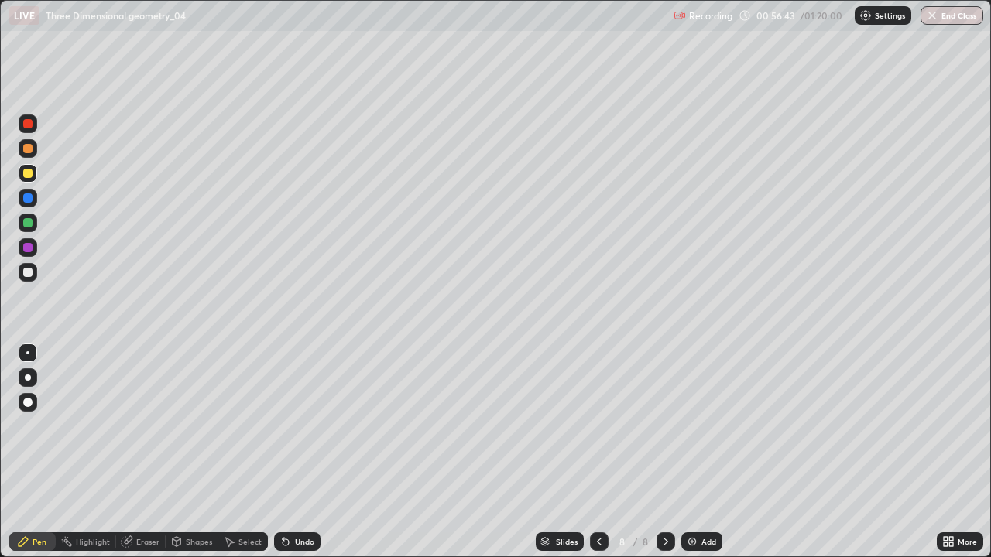
click at [27, 276] on div at bounding box center [27, 272] width 9 height 9
click at [303, 452] on div "Undo" at bounding box center [304, 542] width 19 height 8
click at [302, 452] on div "Undo" at bounding box center [304, 542] width 19 height 8
click at [296, 452] on div "Undo" at bounding box center [304, 542] width 19 height 8
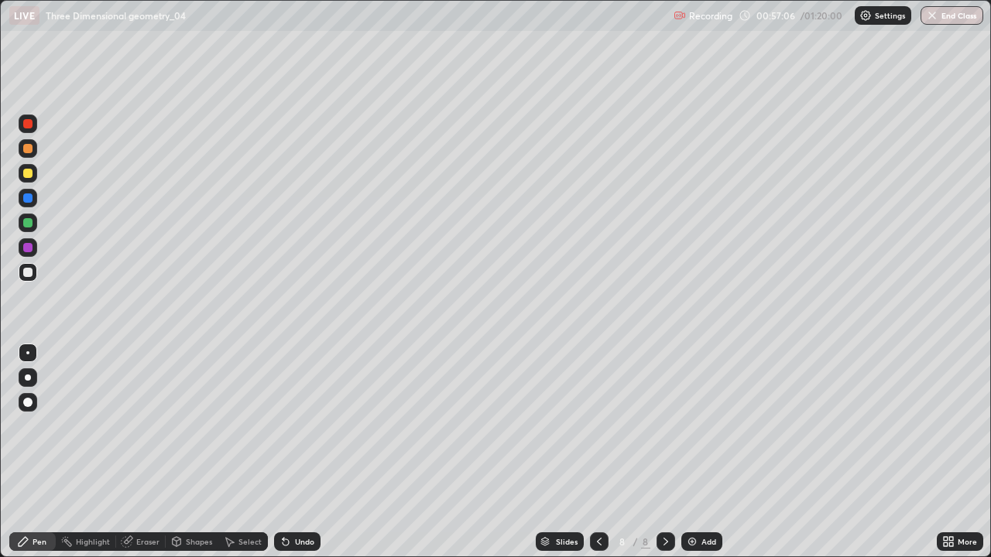
click at [296, 452] on div "Undo" at bounding box center [304, 542] width 19 height 8
click at [297, 452] on div "Undo" at bounding box center [304, 542] width 19 height 8
click at [295, 452] on div "Undo" at bounding box center [304, 542] width 19 height 8
click at [290, 452] on icon at bounding box center [285, 542] width 12 height 12
click at [283, 452] on icon at bounding box center [284, 539] width 2 height 2
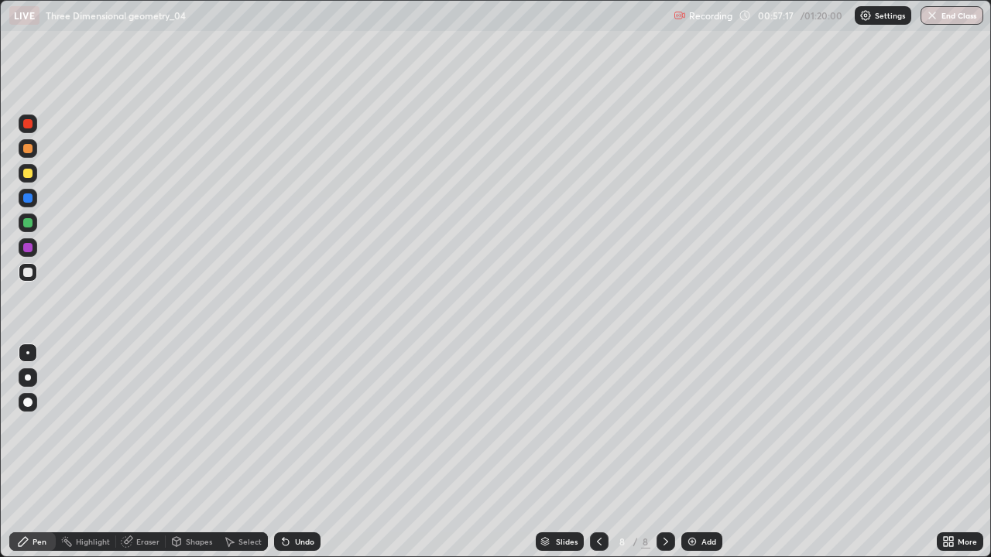
click at [296, 452] on div "Undo" at bounding box center [304, 542] width 19 height 8
click at [26, 229] on div at bounding box center [28, 223] width 19 height 19
click at [317, 452] on div "Undo" at bounding box center [297, 542] width 46 height 19
click at [314, 452] on div "Undo" at bounding box center [297, 542] width 46 height 19
click at [303, 452] on div "Undo" at bounding box center [297, 542] width 46 height 19
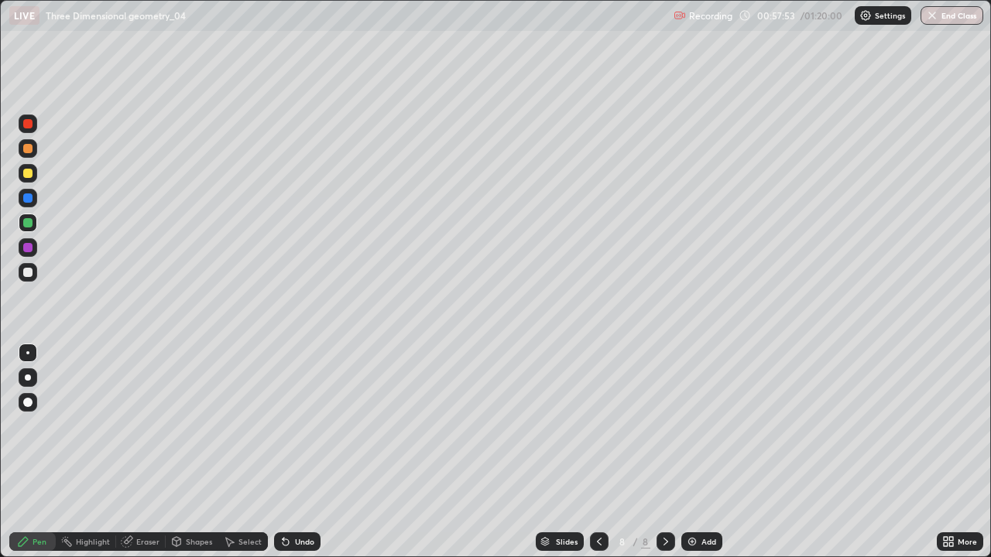
click at [305, 452] on div "Undo" at bounding box center [297, 542] width 46 height 19
click at [309, 452] on div "Undo" at bounding box center [304, 542] width 19 height 8
click at [310, 452] on div "Undo" at bounding box center [304, 542] width 19 height 8
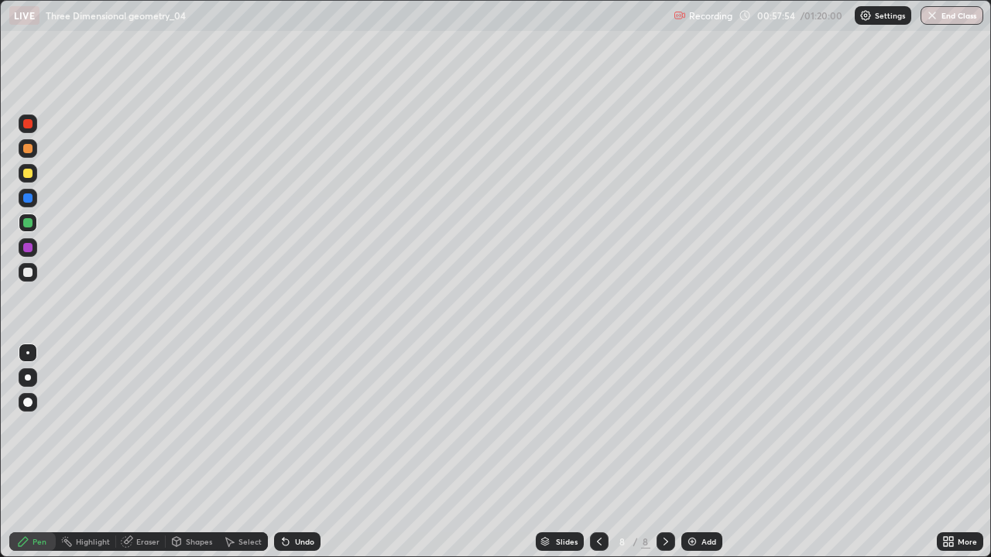
click at [310, 452] on div "Undo" at bounding box center [304, 542] width 19 height 8
click at [313, 452] on div "Undo" at bounding box center [297, 542] width 46 height 19
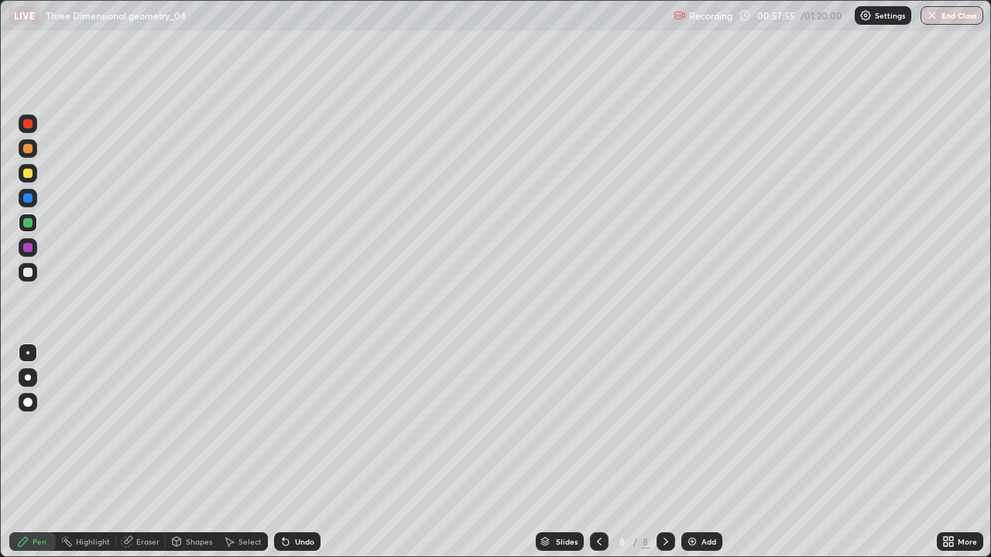
click at [316, 452] on div "Undo" at bounding box center [297, 542] width 46 height 19
click at [309, 452] on div "Undo" at bounding box center [304, 542] width 19 height 8
click at [310, 452] on div "Undo" at bounding box center [304, 542] width 19 height 8
click at [31, 280] on div at bounding box center [28, 272] width 19 height 19
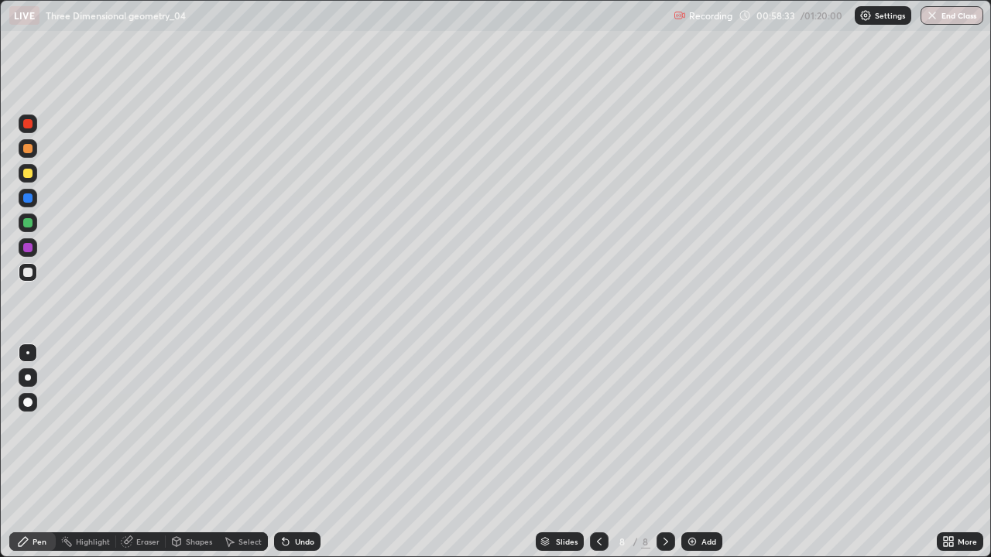
click at [310, 452] on div "Undo" at bounding box center [304, 542] width 19 height 8
click at [313, 452] on div "Undo" at bounding box center [297, 542] width 46 height 19
click at [691, 452] on img at bounding box center [692, 542] width 12 height 12
click at [28, 273] on div at bounding box center [27, 272] width 9 height 9
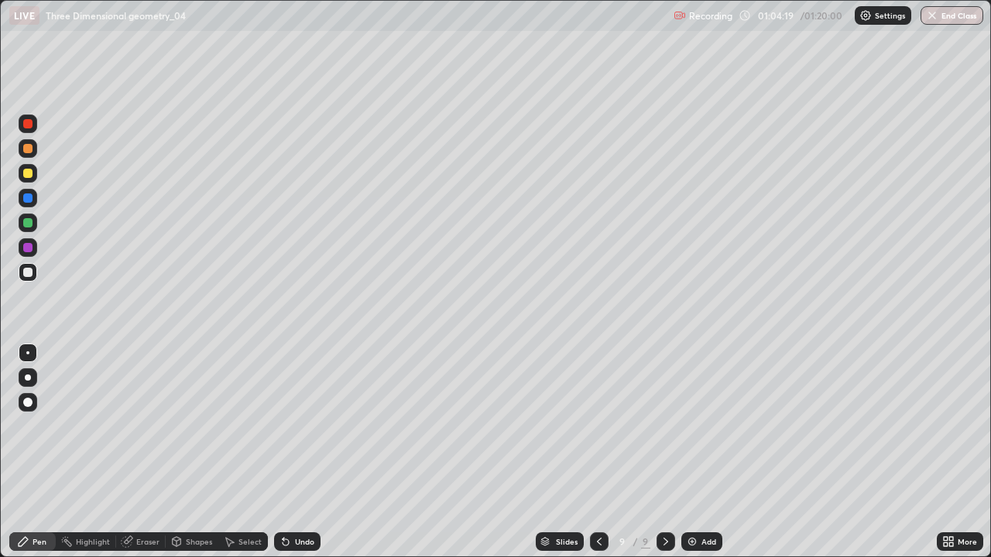
click at [283, 452] on icon at bounding box center [286, 543] width 6 height 6
click at [292, 452] on div "Undo" at bounding box center [297, 542] width 46 height 19
click at [297, 452] on div "Undo" at bounding box center [304, 542] width 19 height 8
click at [28, 225] on div at bounding box center [27, 222] width 9 height 9
click at [31, 276] on div at bounding box center [28, 272] width 19 height 19
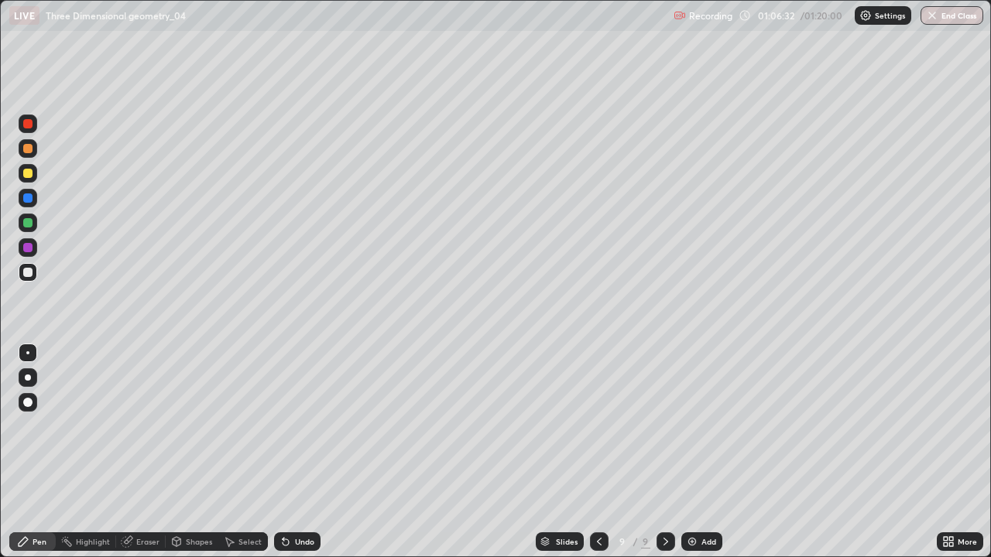
click at [316, 452] on div "Undo" at bounding box center [297, 542] width 46 height 19
click at [665, 452] on icon at bounding box center [666, 542] width 12 height 12
click at [697, 452] on img at bounding box center [692, 542] width 12 height 12
click at [26, 248] on div at bounding box center [27, 247] width 9 height 9
click at [599, 452] on icon at bounding box center [598, 542] width 12 height 12
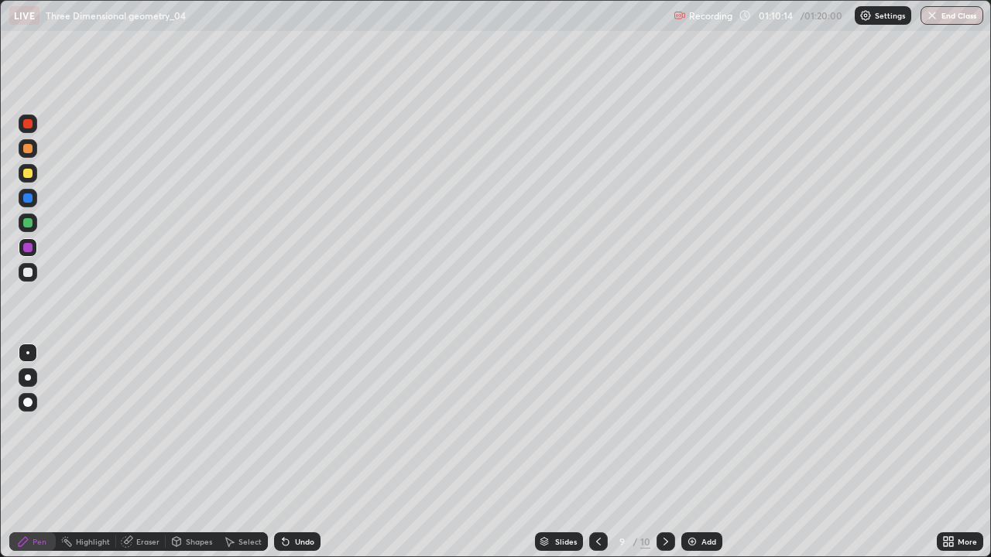
click at [664, 452] on icon at bounding box center [666, 542] width 12 height 12
click at [30, 274] on div at bounding box center [27, 272] width 9 height 9
click at [304, 452] on div "Undo" at bounding box center [304, 542] width 19 height 8
click at [307, 452] on div "Undo" at bounding box center [297, 542] width 46 height 19
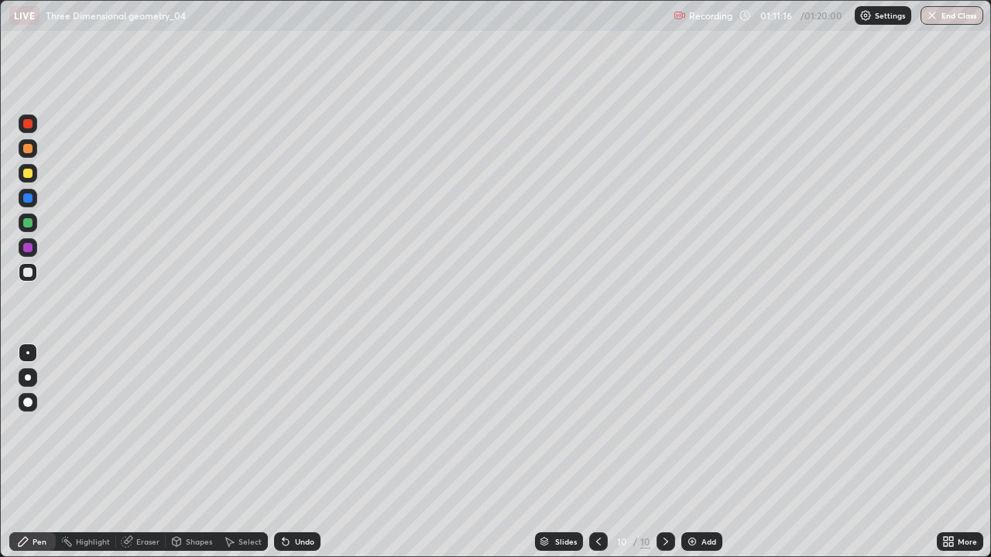
click at [306, 452] on div "Undo" at bounding box center [304, 542] width 19 height 8
click at [29, 226] on div at bounding box center [27, 222] width 9 height 9
click at [151, 452] on div "Eraser" at bounding box center [147, 542] width 23 height 8
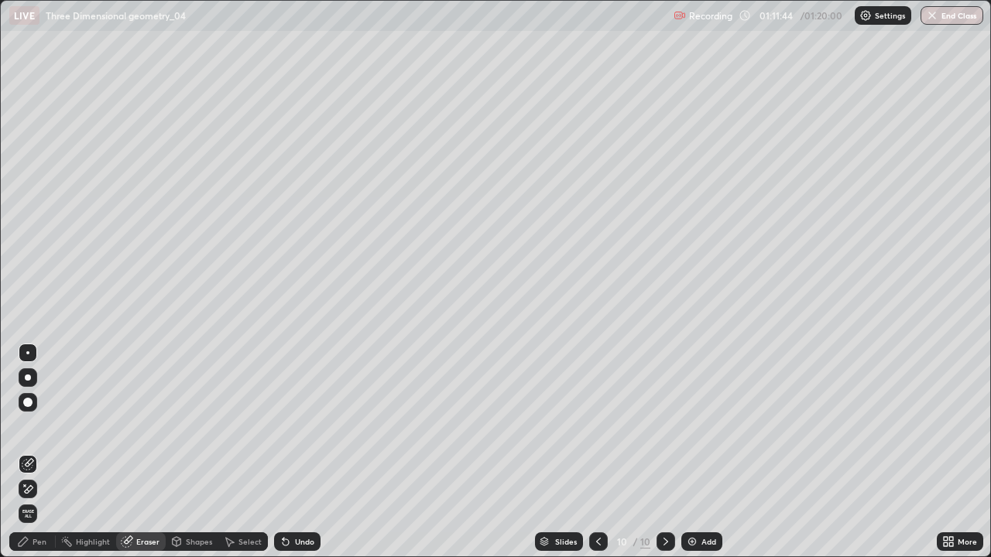
click at [41, 452] on div "Pen" at bounding box center [40, 542] width 14 height 8
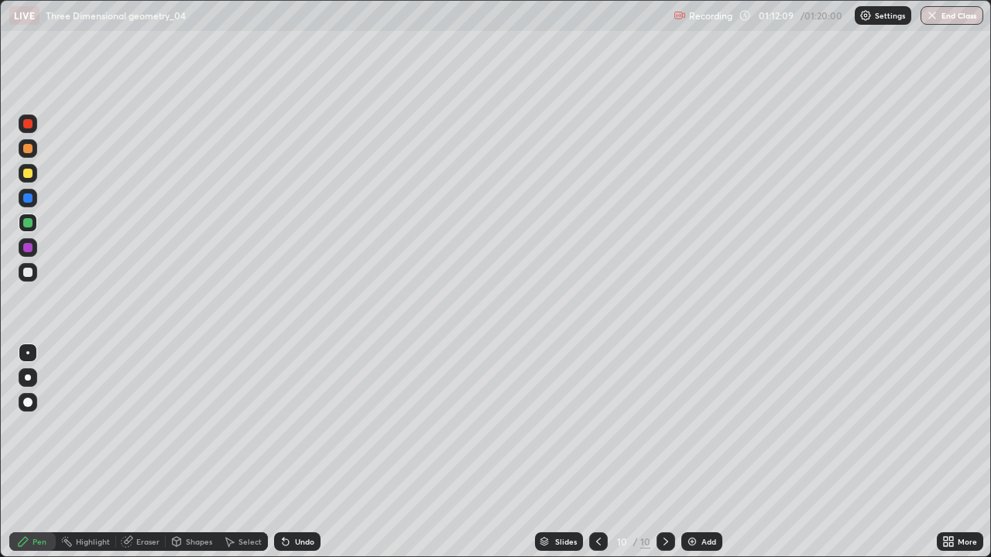
click at [703, 452] on div "Add" at bounding box center [701, 542] width 41 height 19
click at [598, 452] on icon at bounding box center [599, 542] width 12 height 12
click at [670, 452] on div at bounding box center [665, 542] width 19 height 19
click at [310, 452] on div "Undo" at bounding box center [297, 542] width 46 height 19
click at [602, 452] on icon at bounding box center [599, 542] width 12 height 12
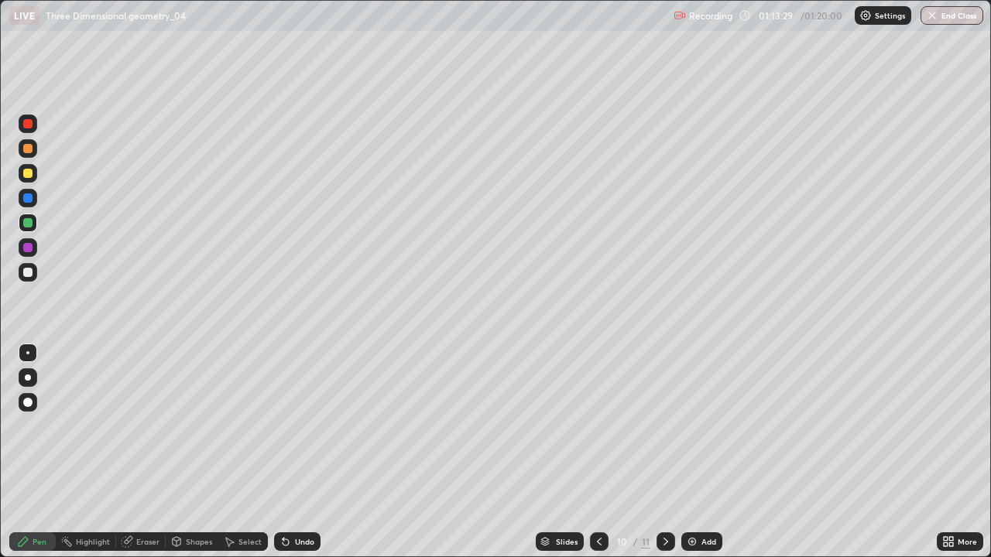
click at [665, 452] on icon at bounding box center [666, 542] width 12 height 12
click at [28, 273] on div at bounding box center [27, 272] width 9 height 9
click at [598, 452] on icon at bounding box center [599, 542] width 5 height 8
click at [663, 452] on icon at bounding box center [666, 542] width 12 height 12
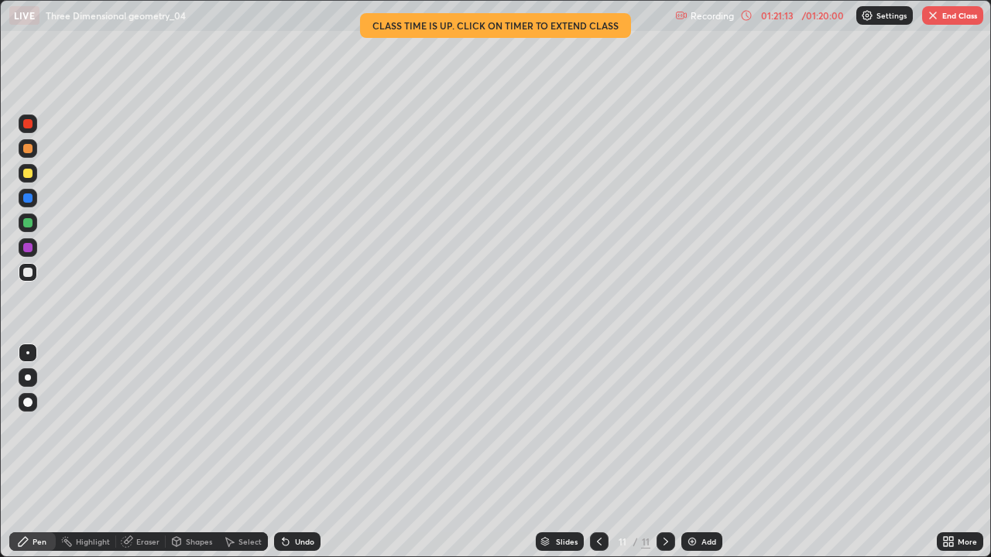
click at [955, 17] on button "End Class" at bounding box center [952, 15] width 61 height 19
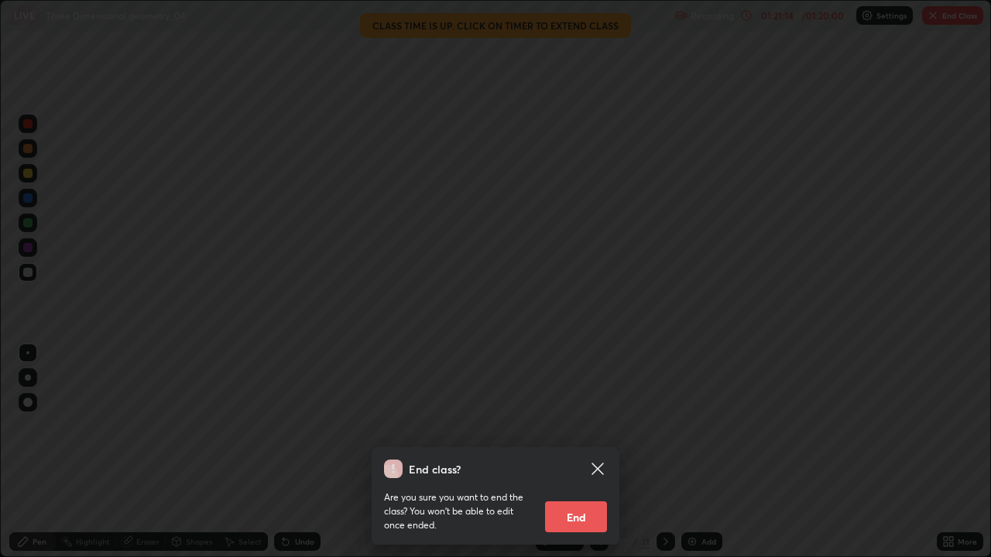
click at [594, 452] on button "End" at bounding box center [576, 517] width 62 height 31
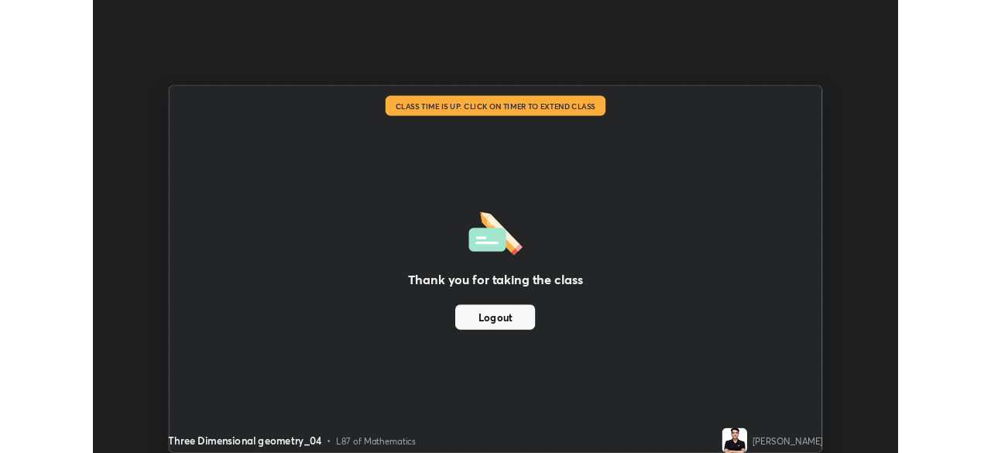
scroll to position [76953, 76416]
